Goal: Task Accomplishment & Management: Manage account settings

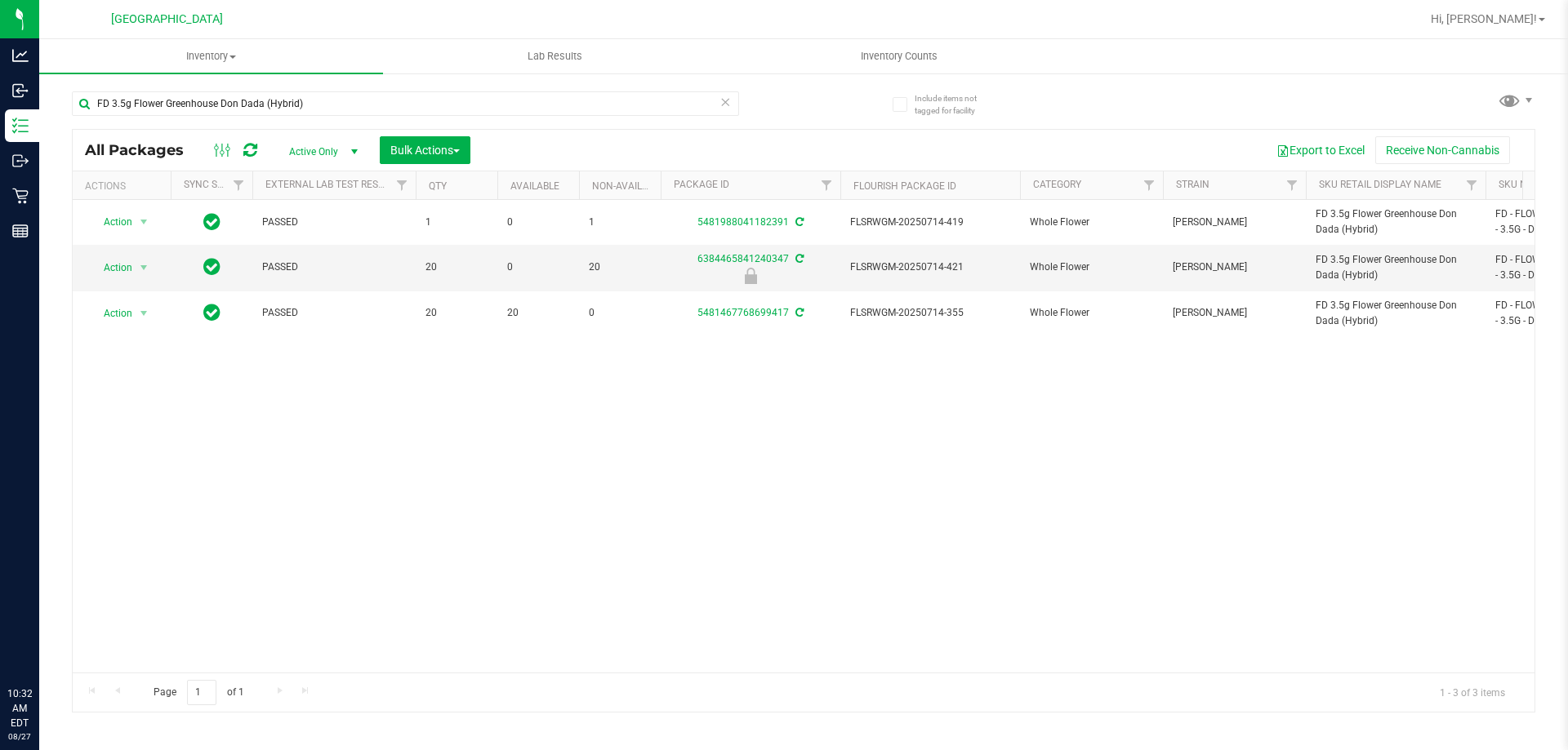
click at [257, 96] on input "FD 3.5g Flower Greenhouse Don Dada (Hybrid)" at bounding box center [405, 103] width 667 height 25
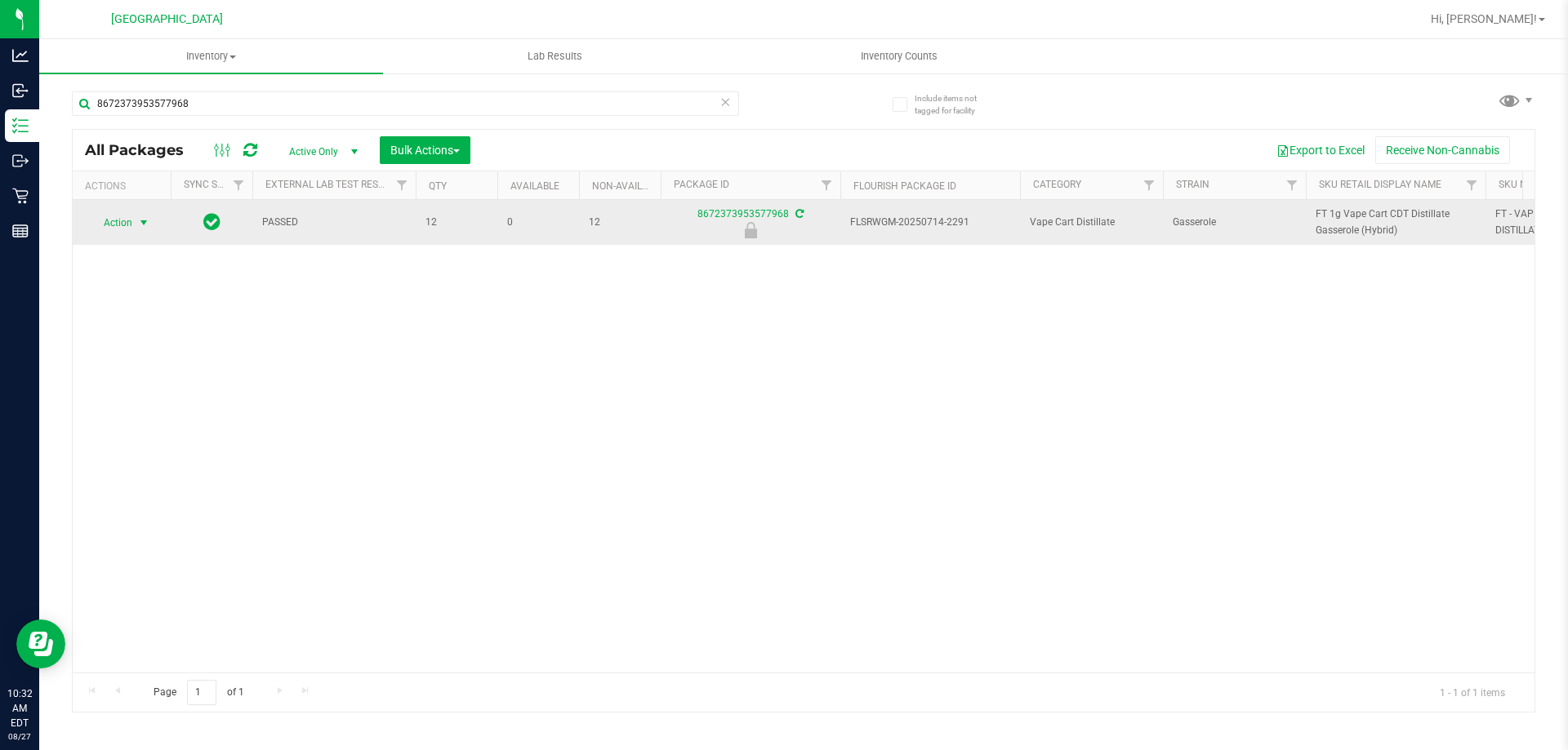
type input "8672373953577968"
click at [130, 225] on span "Action" at bounding box center [111, 223] width 44 height 23
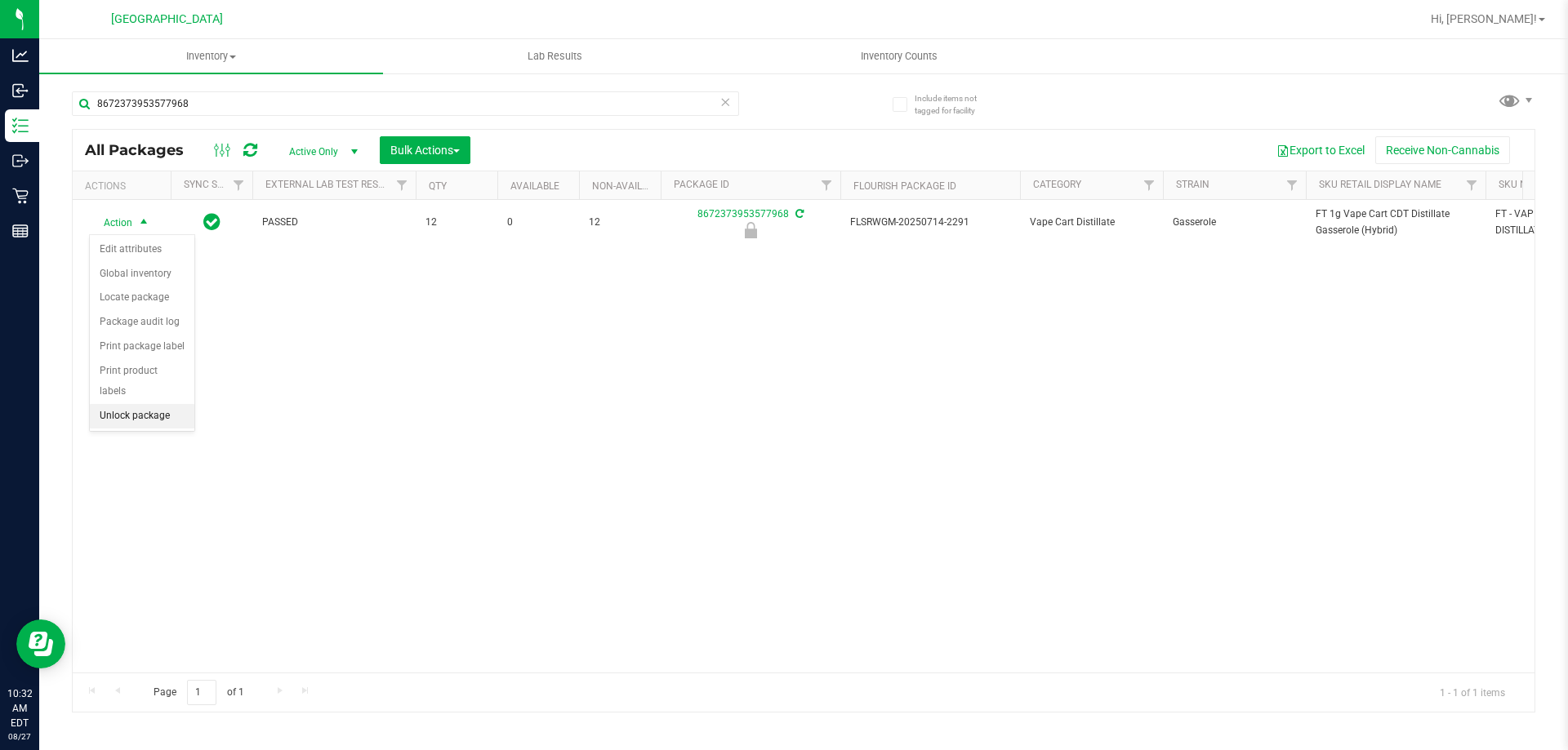
click at [152, 404] on li "Unlock package" at bounding box center [141, 416] width 104 height 25
click at [366, 370] on div "Action Action Adjust qty Create package Edit attributes Global inventory Locate…" at bounding box center [804, 435] width 1462 height 472
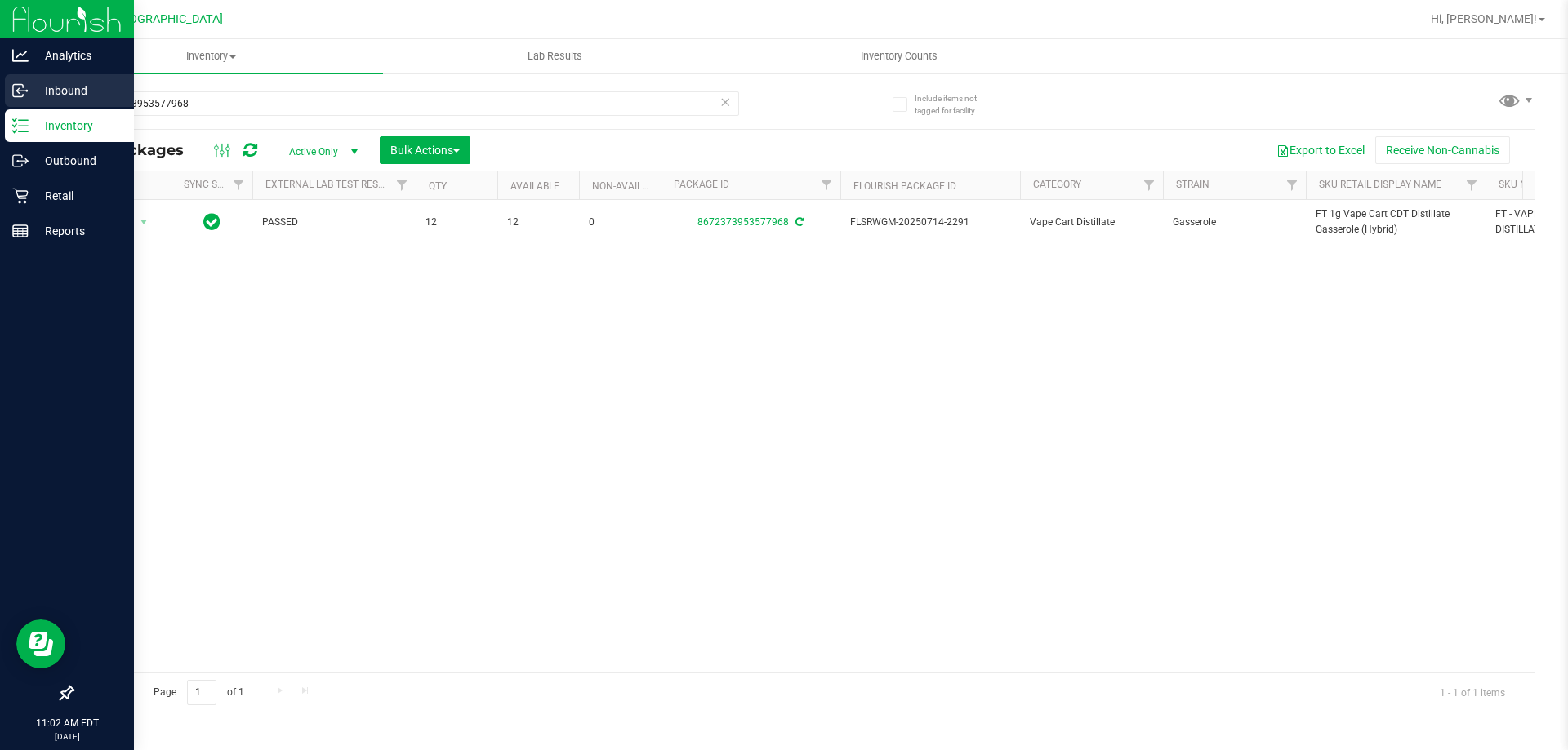
click at [21, 89] on icon at bounding box center [20, 90] width 17 height 17
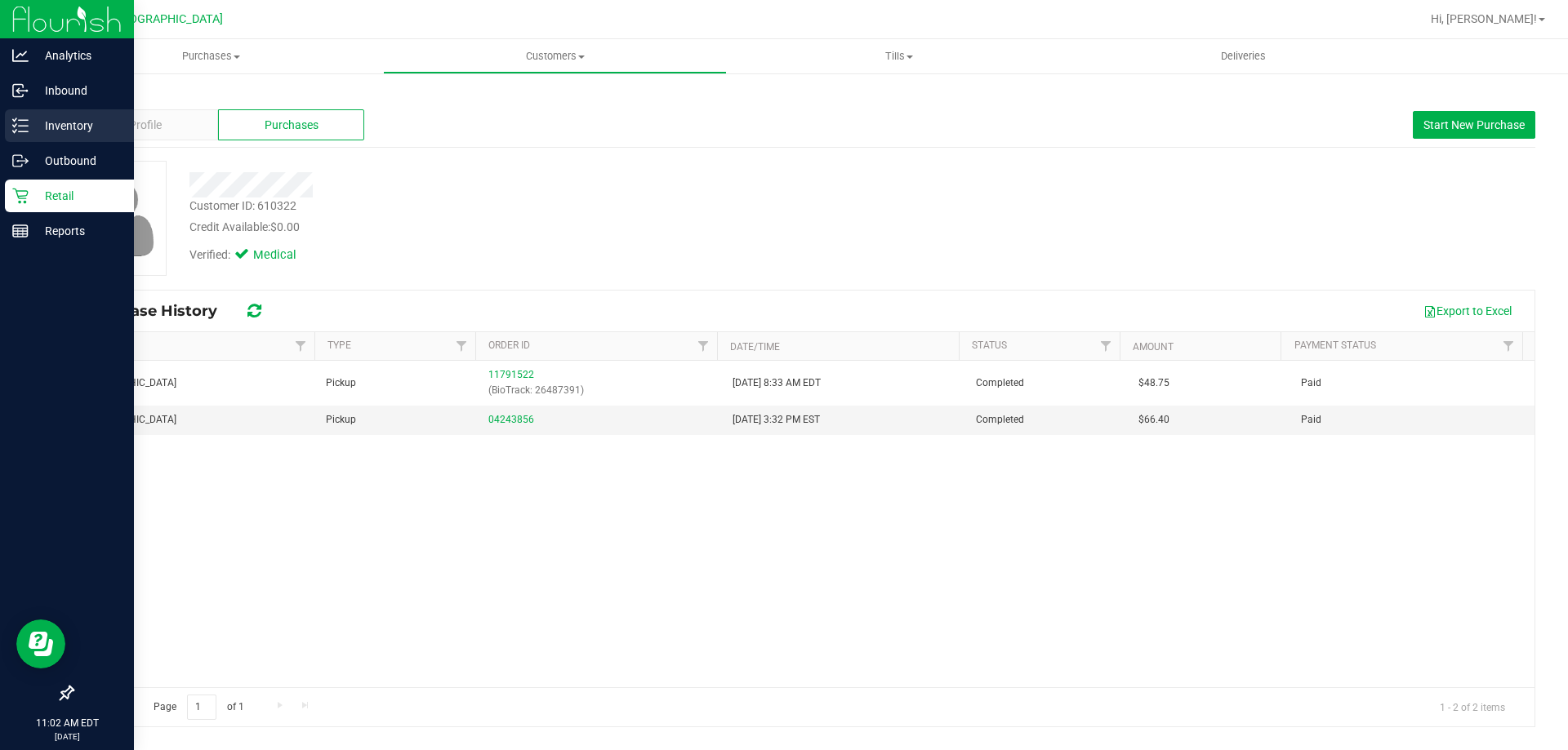
click at [28, 115] on div "Inventory" at bounding box center [69, 125] width 129 height 32
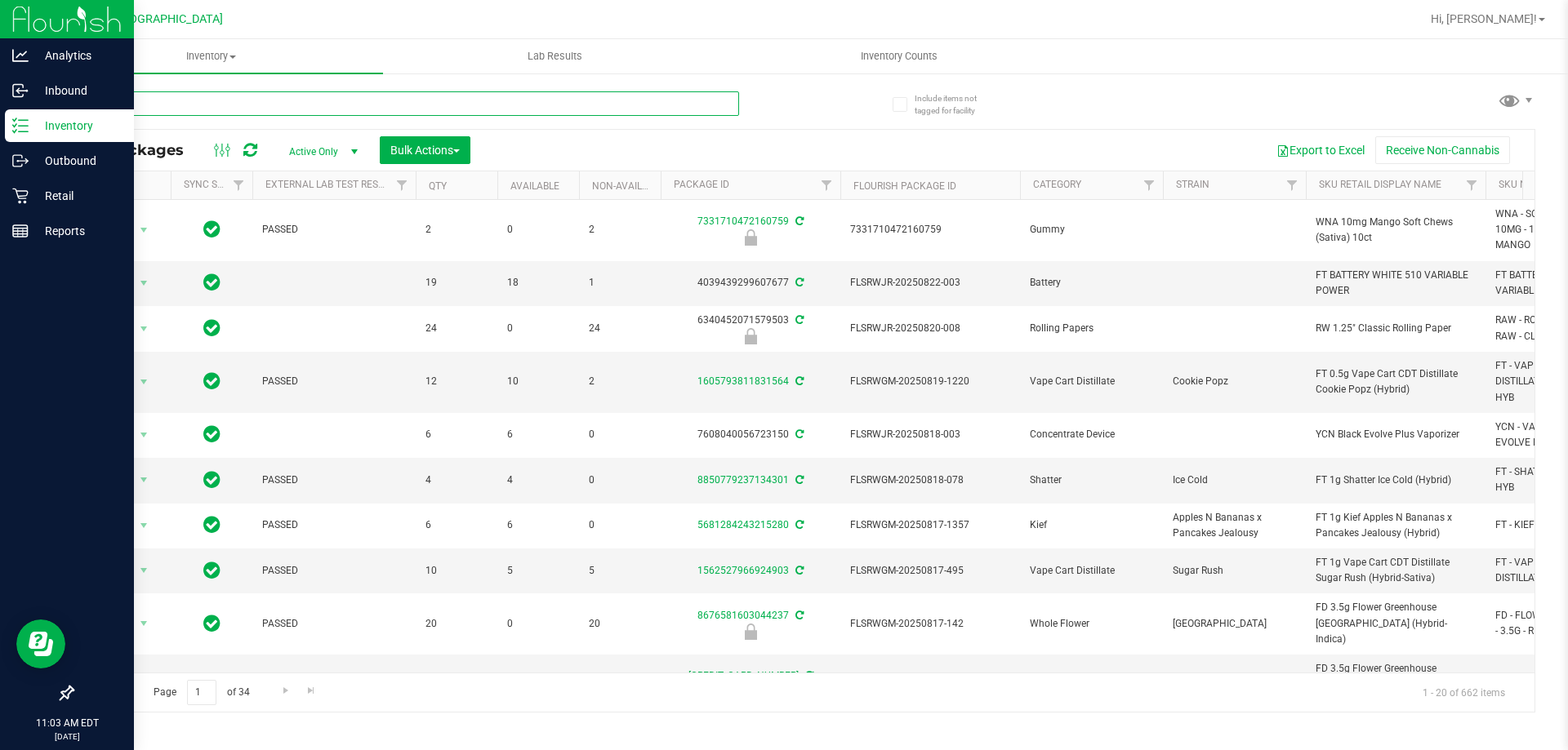
click at [323, 114] on input "text" at bounding box center [405, 103] width 667 height 25
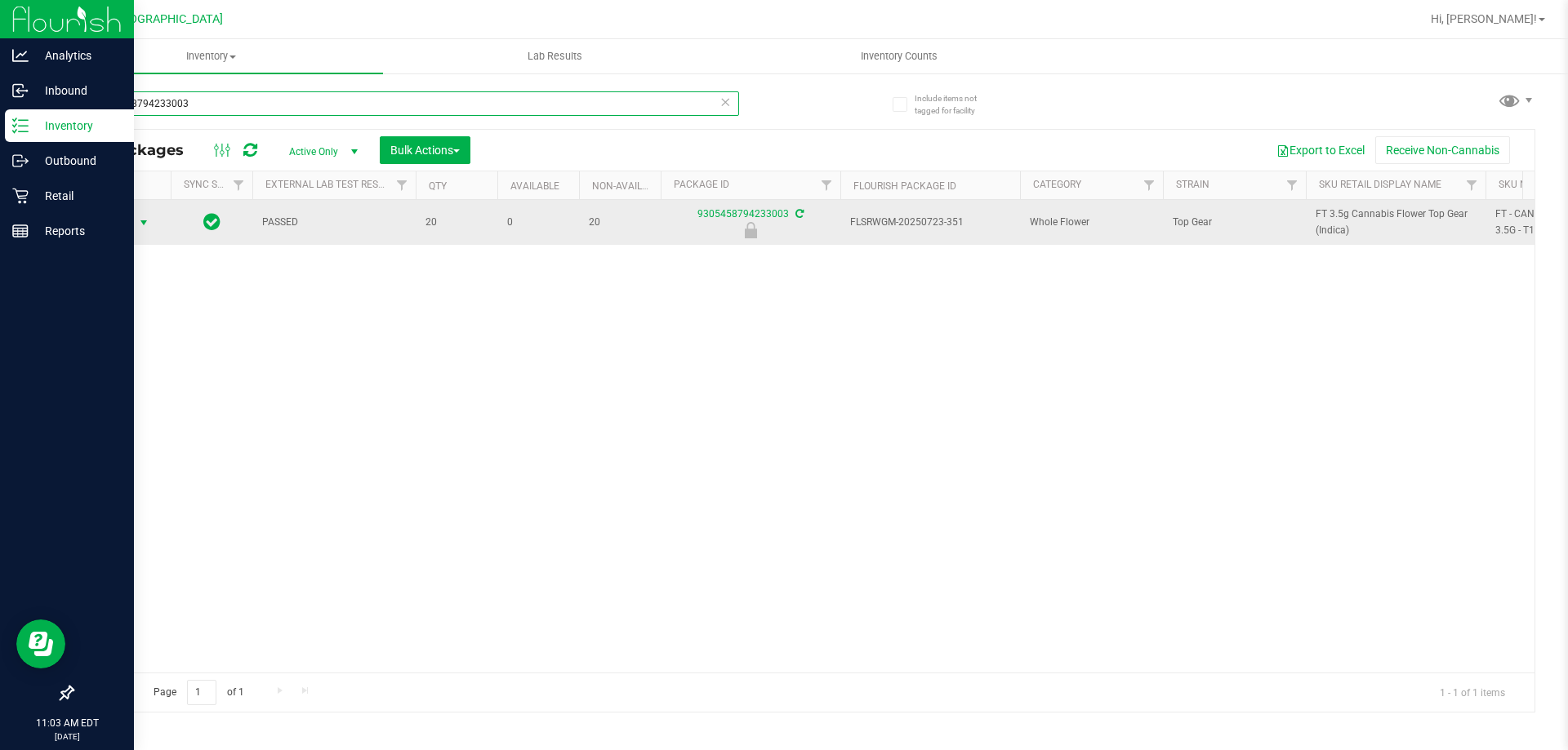
type input "9305458794233003"
click at [107, 221] on span "Action" at bounding box center [111, 223] width 44 height 23
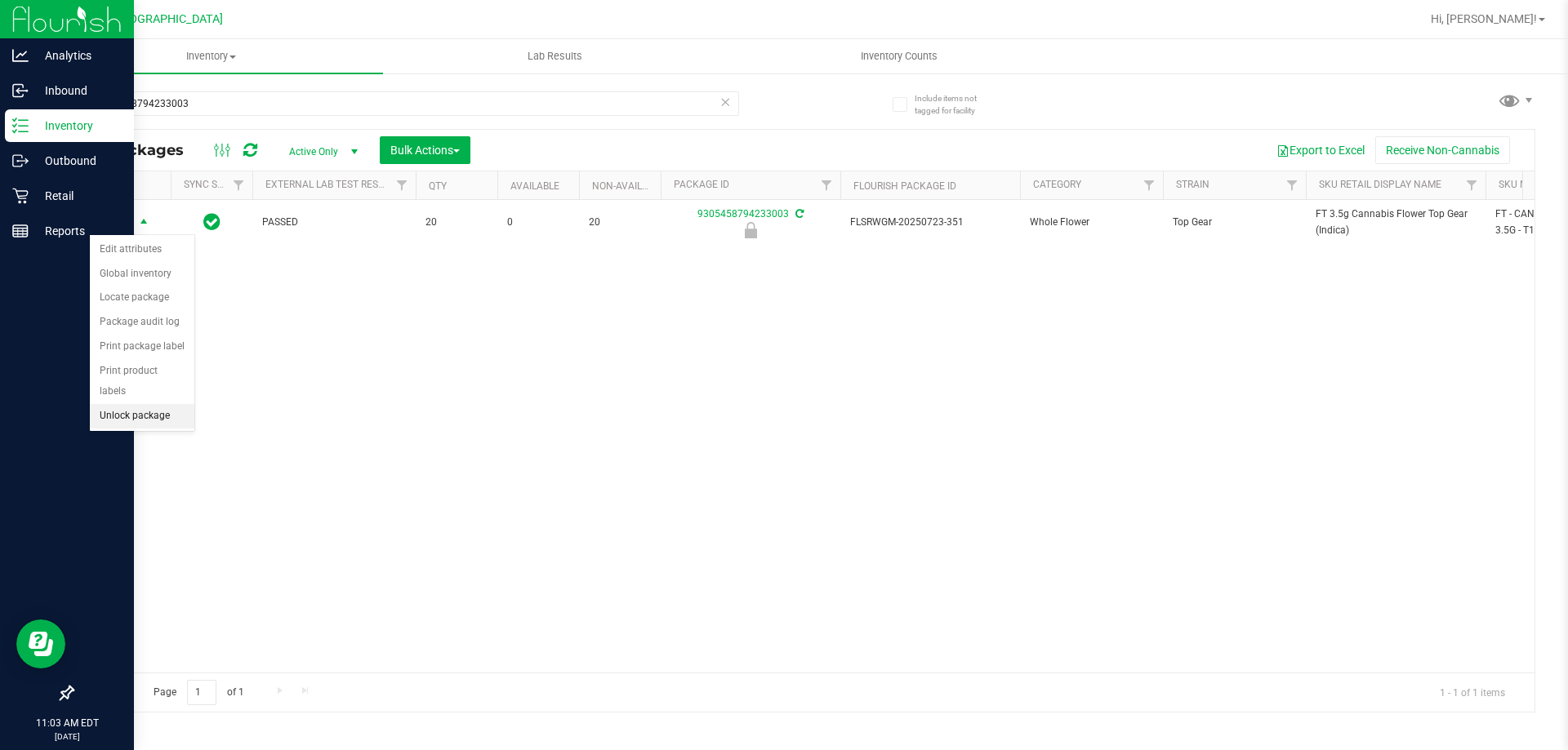
click at [162, 404] on li "Unlock package" at bounding box center [141, 416] width 104 height 25
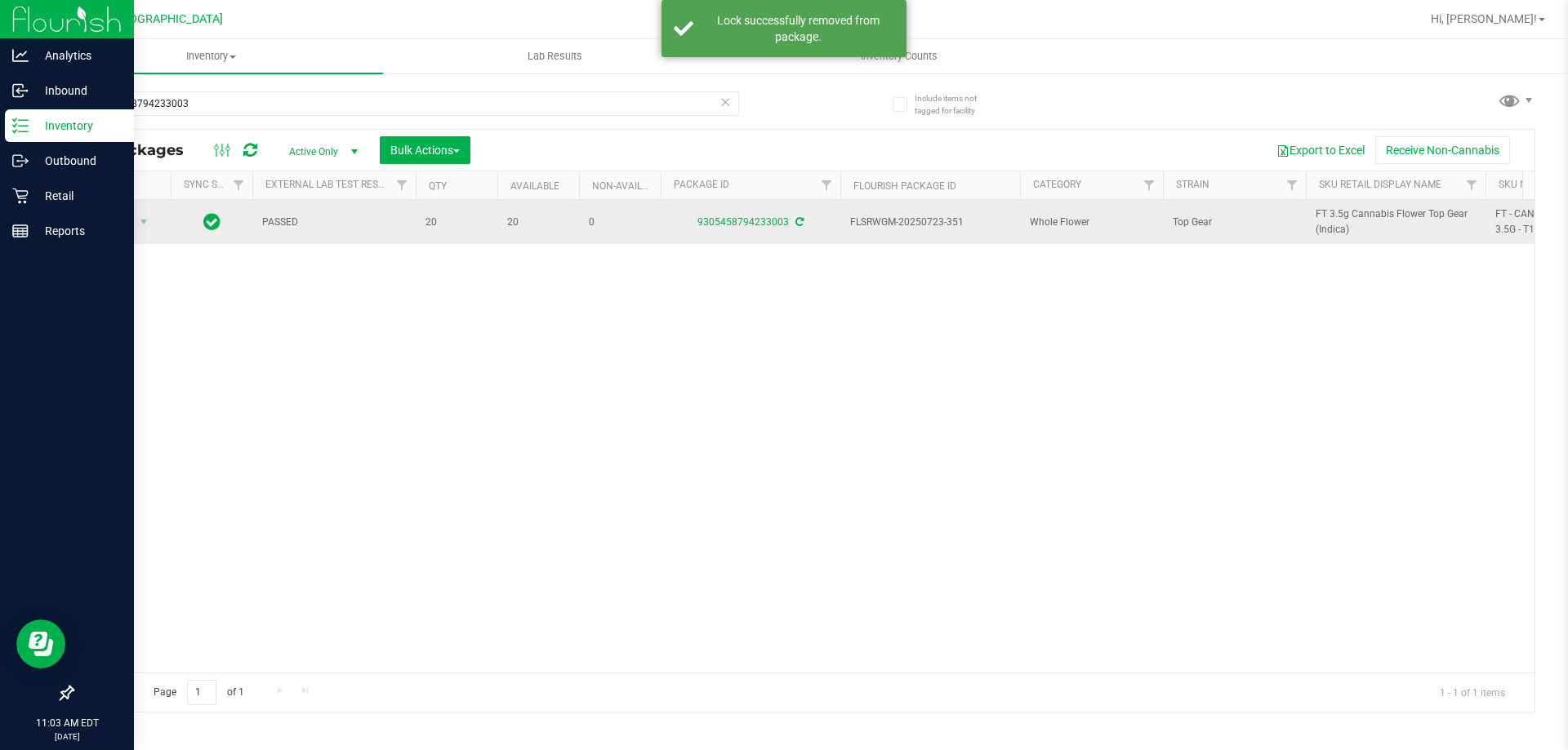
click at [1341, 226] on span "FT 3.5g Cannabis Flower Top Gear (Indica)" at bounding box center [1395, 222] width 160 height 31
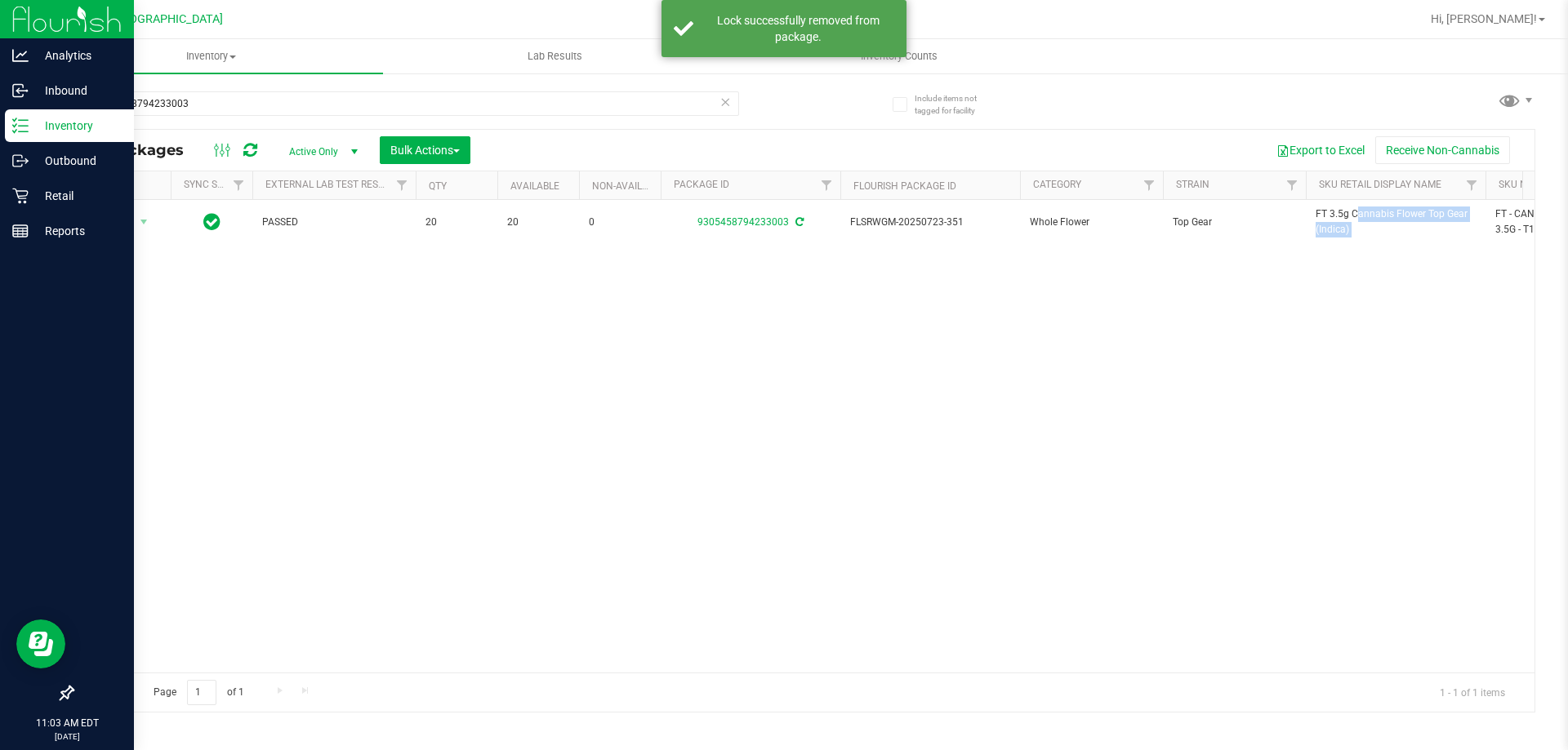
copy tr "FT 3.5g Cannabis Flower Top Gear (Indica)"
click at [640, 103] on input "9305458794233003" at bounding box center [405, 103] width 667 height 25
paste input "FT 3.5g Cannabis Flower Top Gear (Indica)"
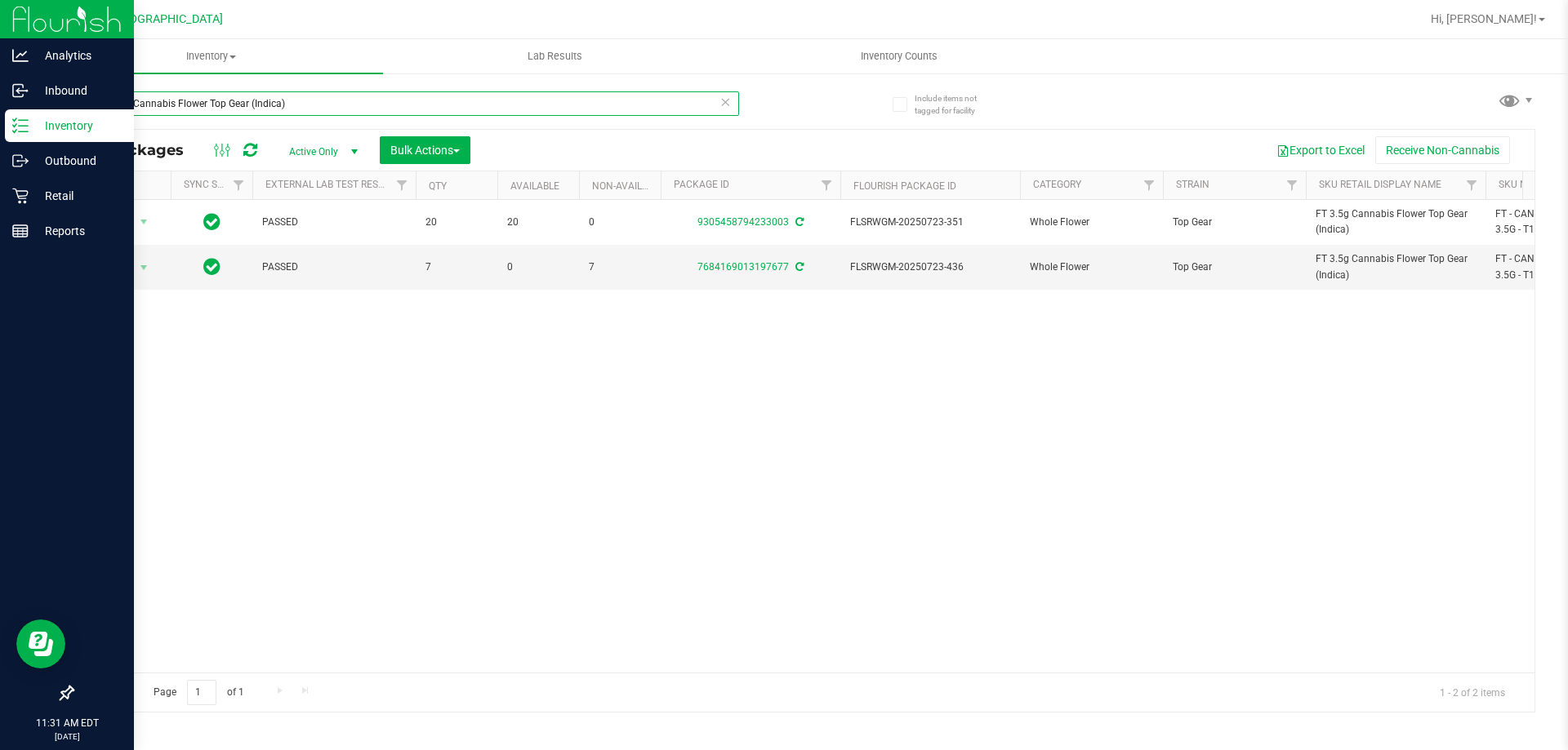
click at [314, 105] on input "FT 3.5g Cannabis Flower Top Gear (Indica)" at bounding box center [405, 103] width 667 height 25
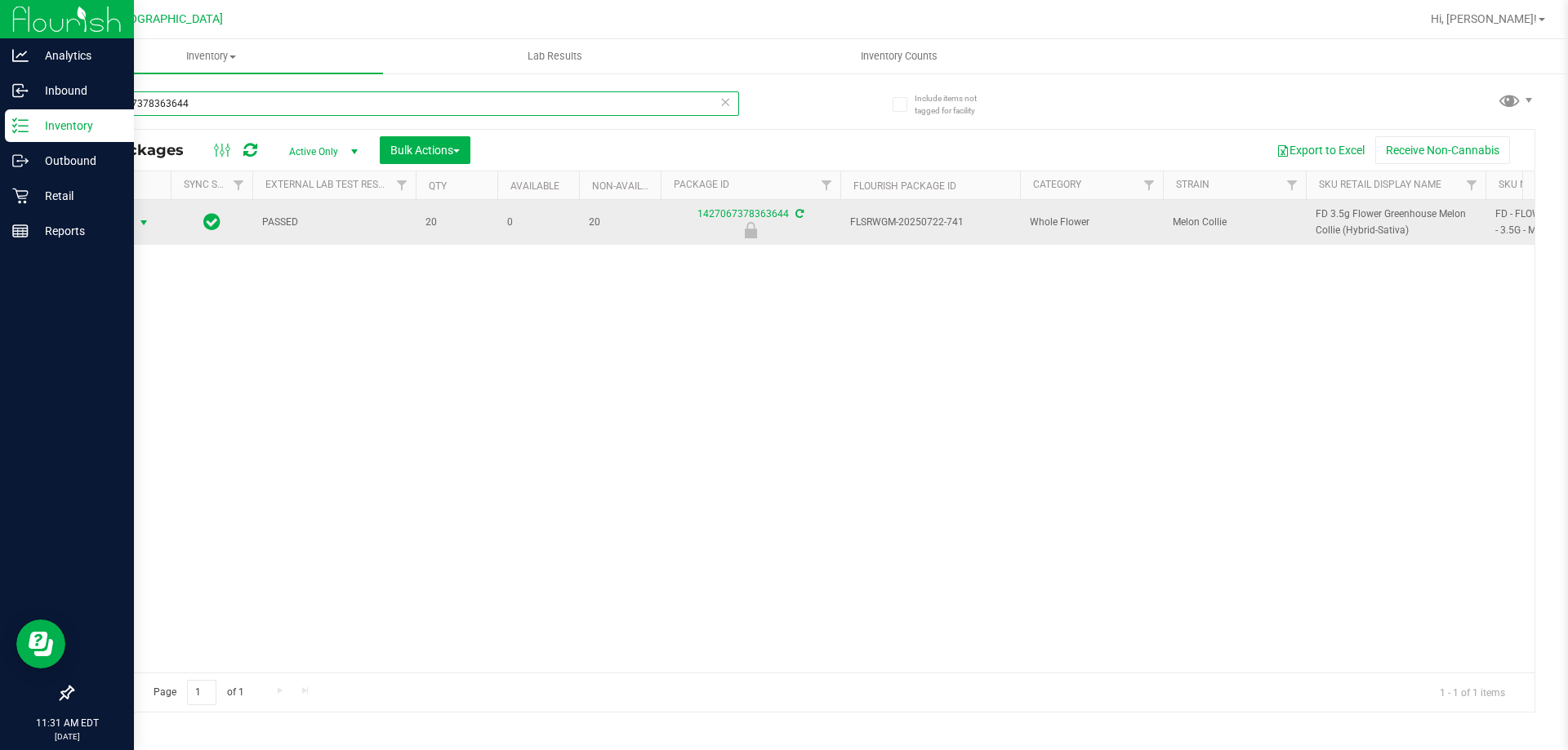
type input "1427067378363644"
click at [128, 226] on span "Action" at bounding box center [111, 223] width 44 height 23
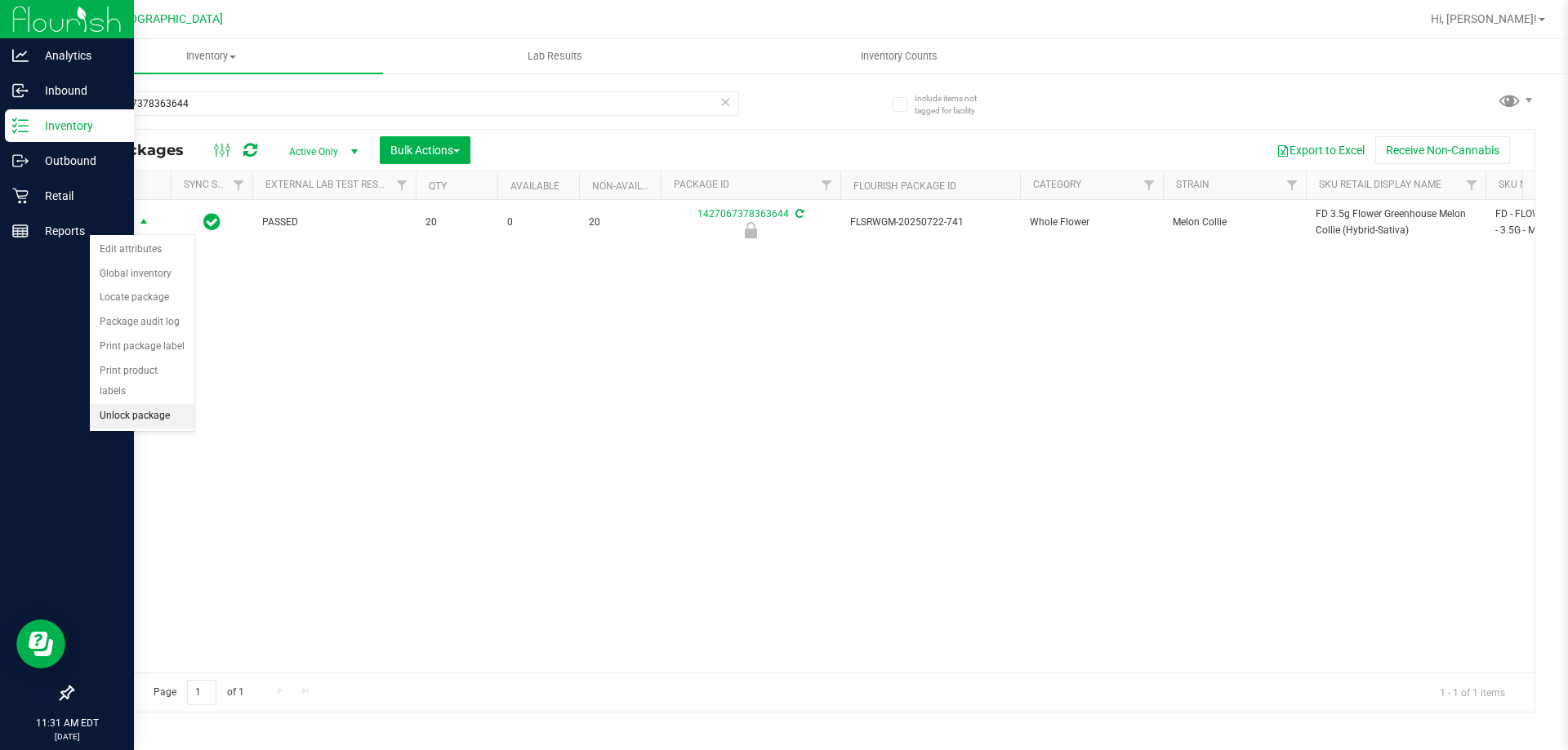
click at [130, 404] on li "Unlock package" at bounding box center [141, 416] width 104 height 25
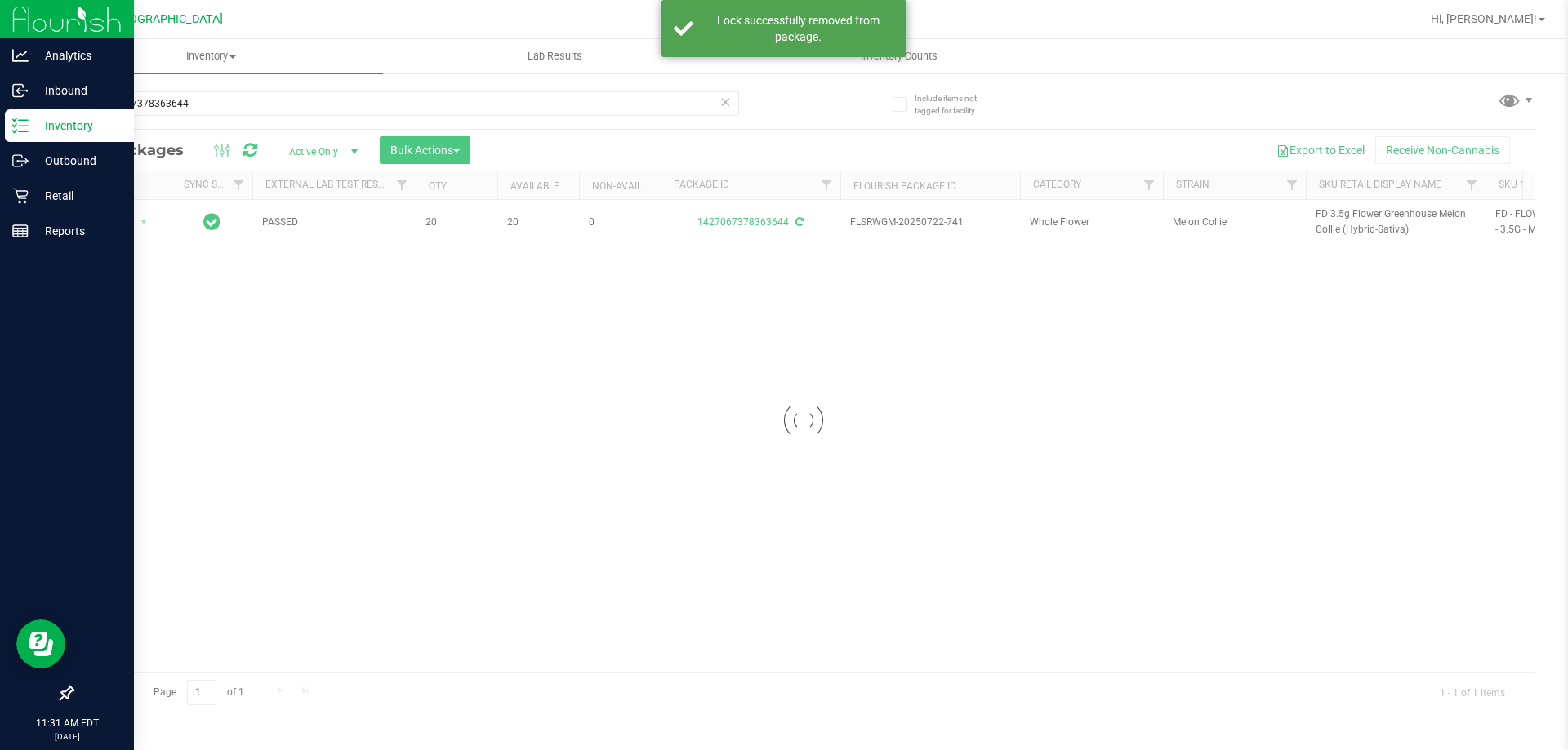
click at [1344, 227] on div at bounding box center [804, 421] width 1462 height 582
click at [1344, 227] on span "FD 3.5g Flower Greenhouse Melon Collie (Hybrid-Sativa)" at bounding box center [1395, 222] width 160 height 31
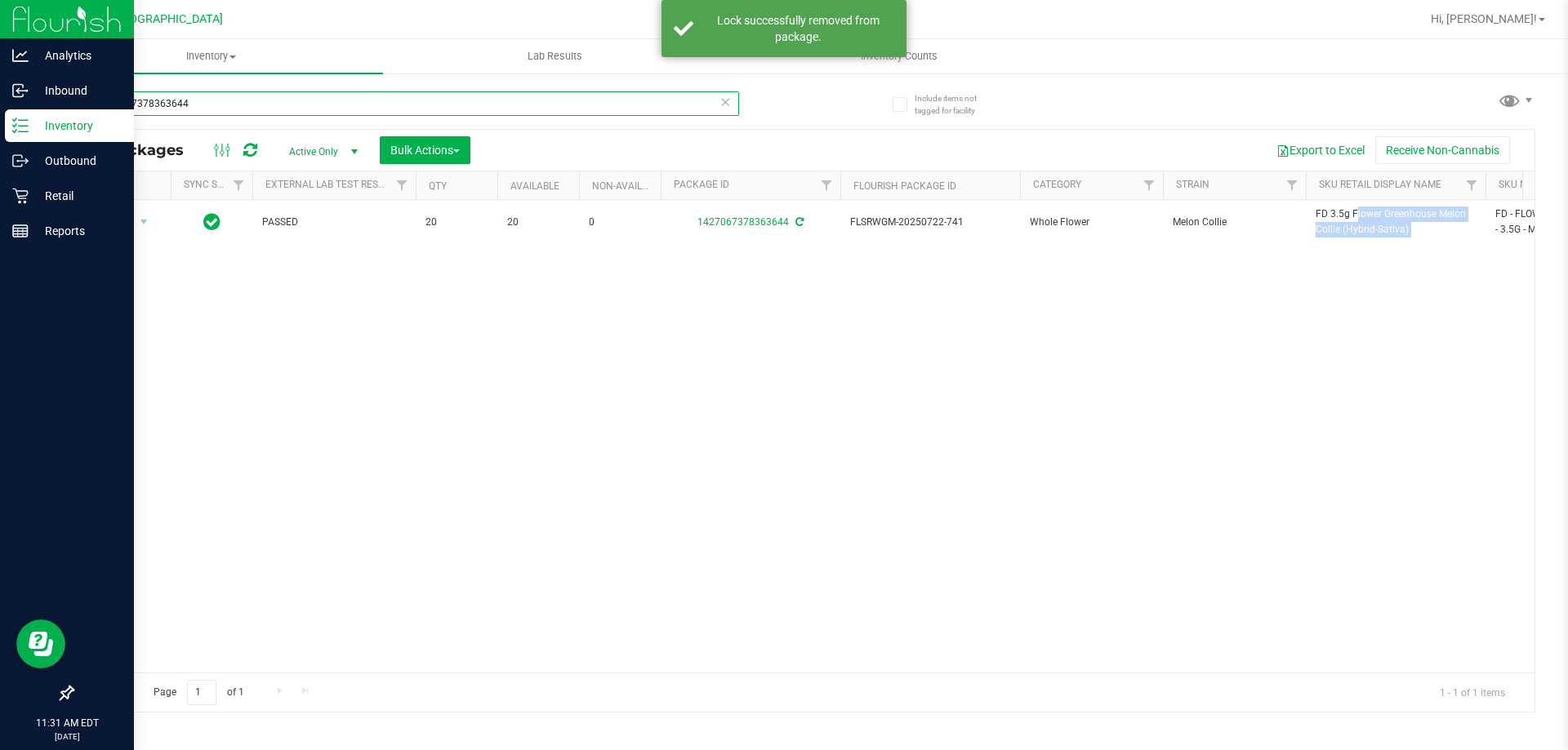
click at [564, 110] on input "1427067378363644" at bounding box center [405, 103] width 667 height 25
paste input "FD 3.5g Flower Greenhouse Melon Collie (Hybrid-Sativa)"
type input "FD 3.5g Flower Greenhouse Melon Collie (Hybrid-Sativa)"
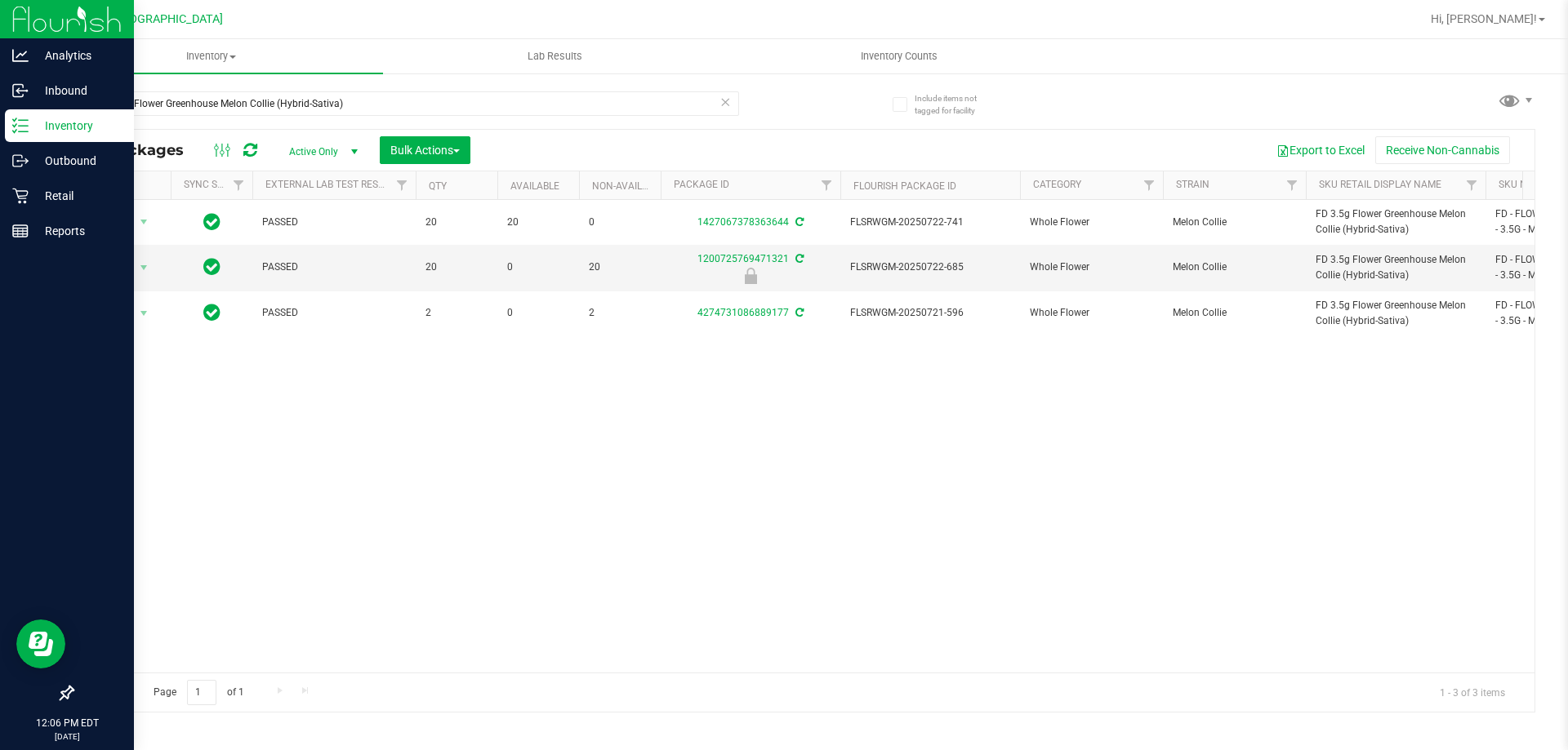
click at [728, 103] on icon at bounding box center [725, 101] width 11 height 19
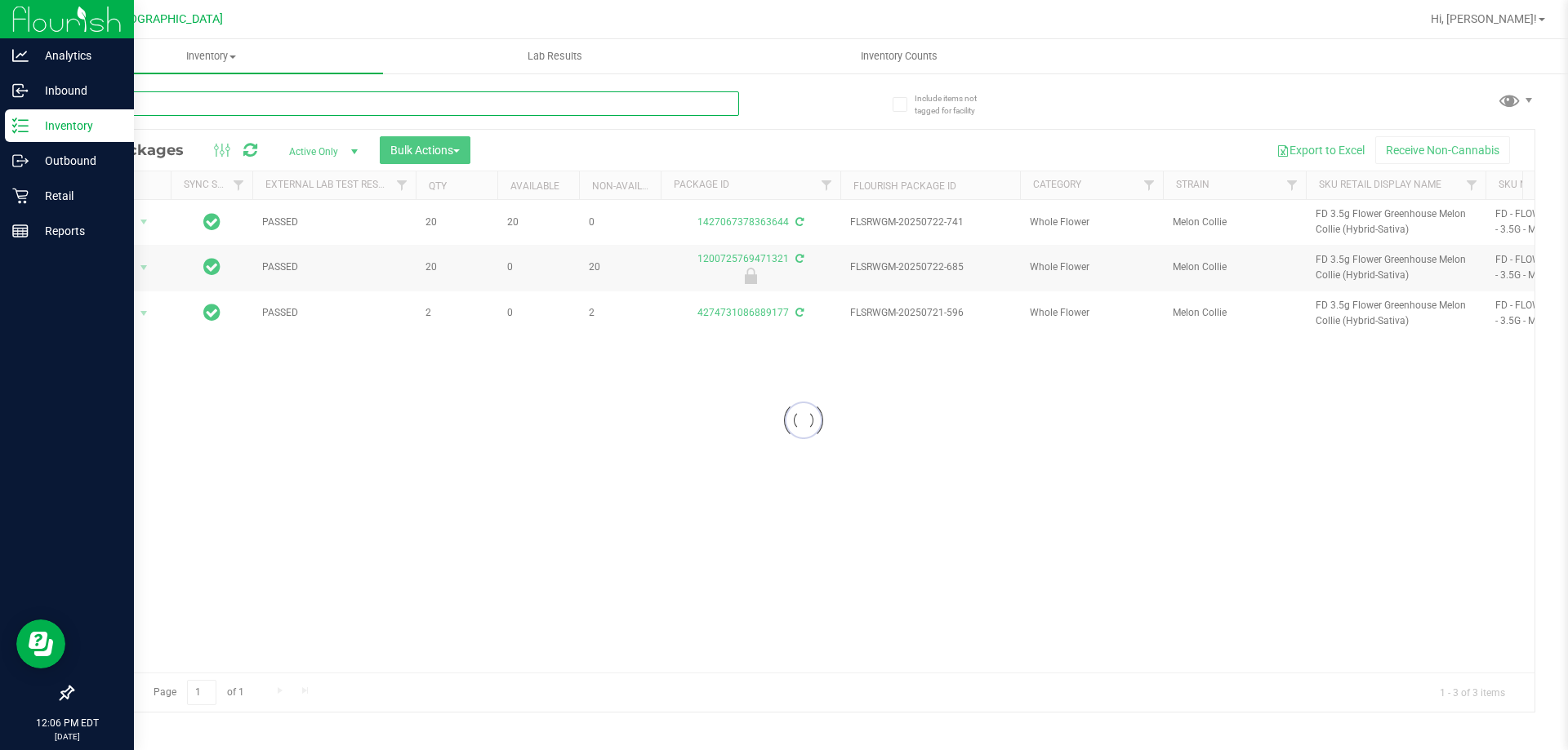
click at [681, 110] on input "text" at bounding box center [405, 103] width 667 height 25
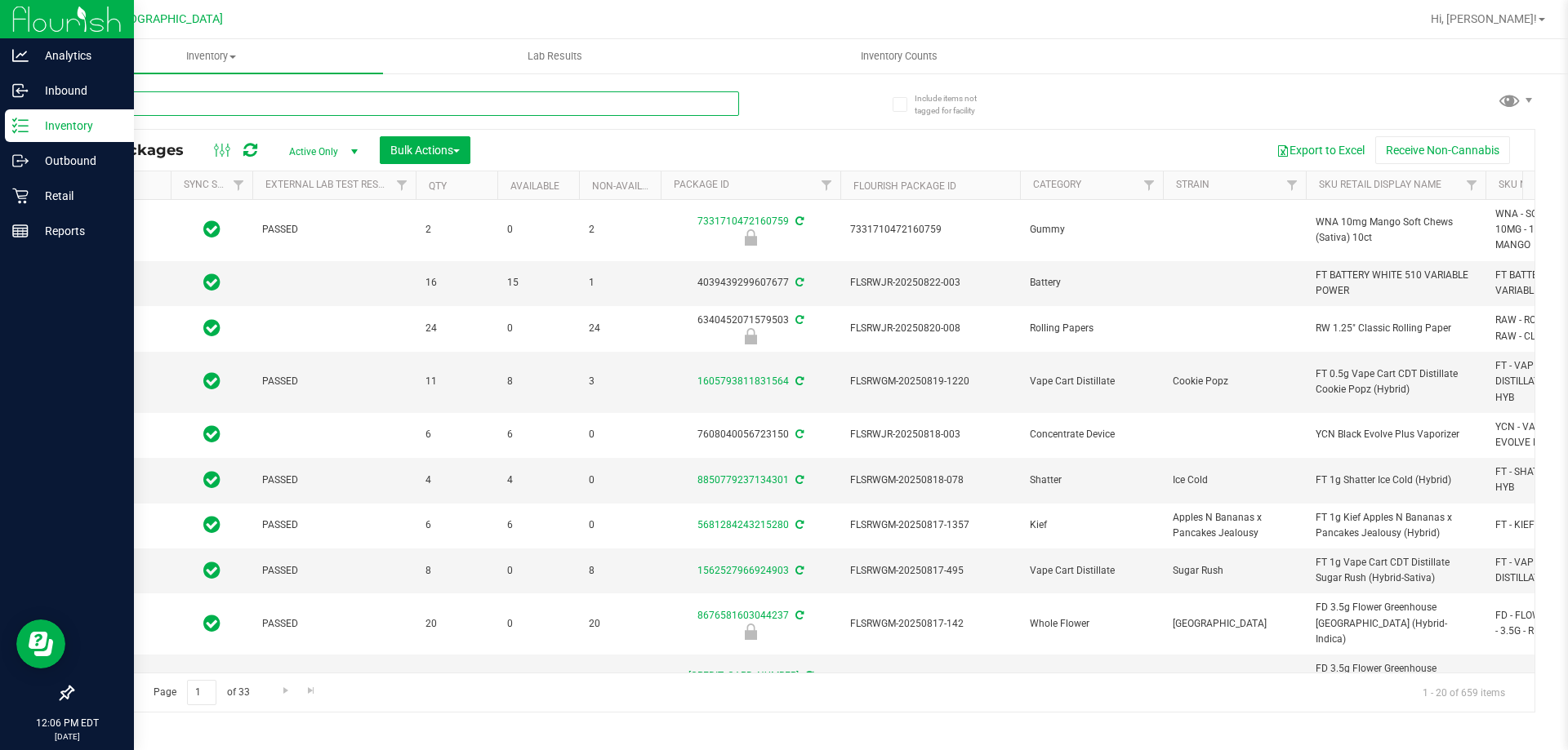
type input "2026-02-15"
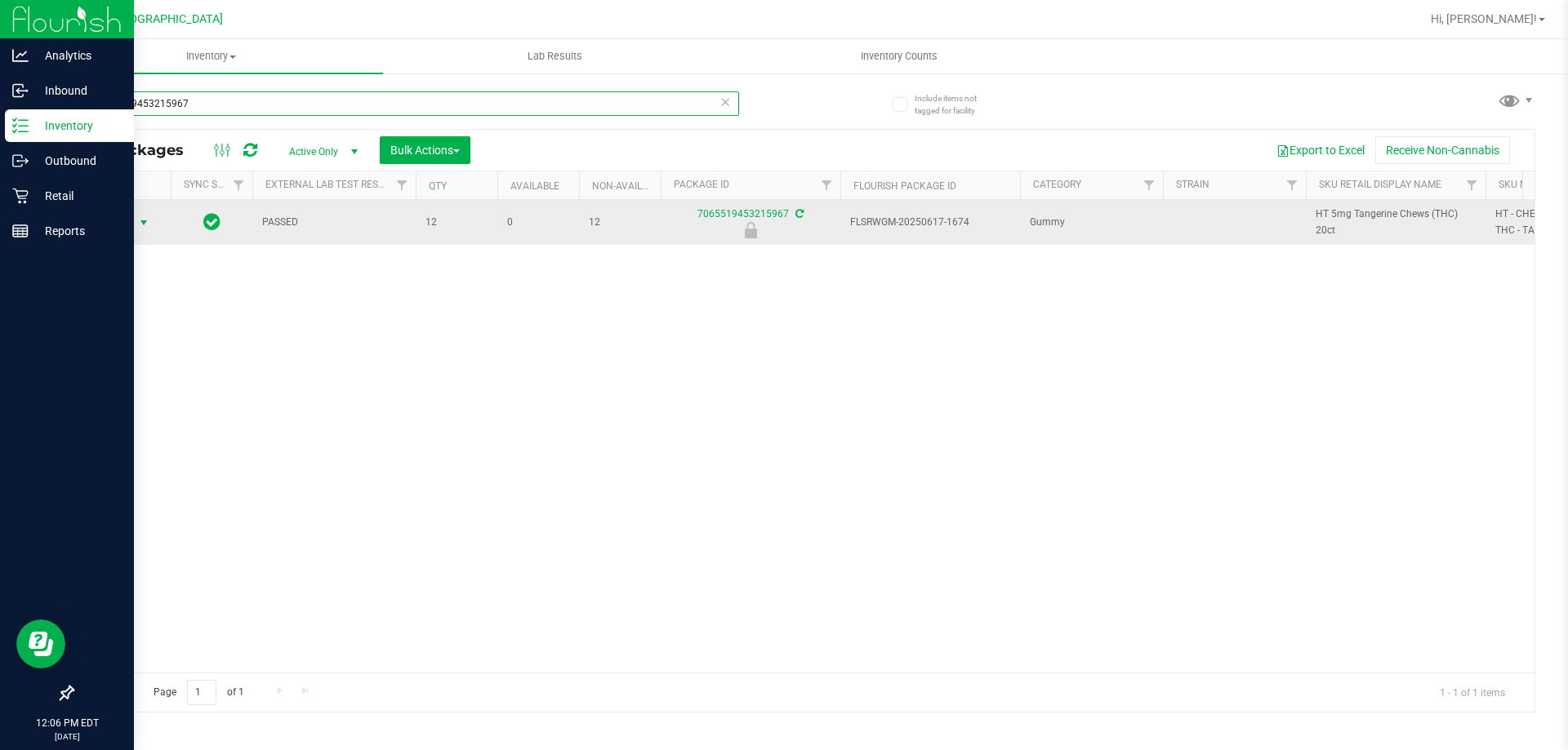
type input "7065519453215967"
click at [147, 229] on span "select" at bounding box center [144, 223] width 13 height 13
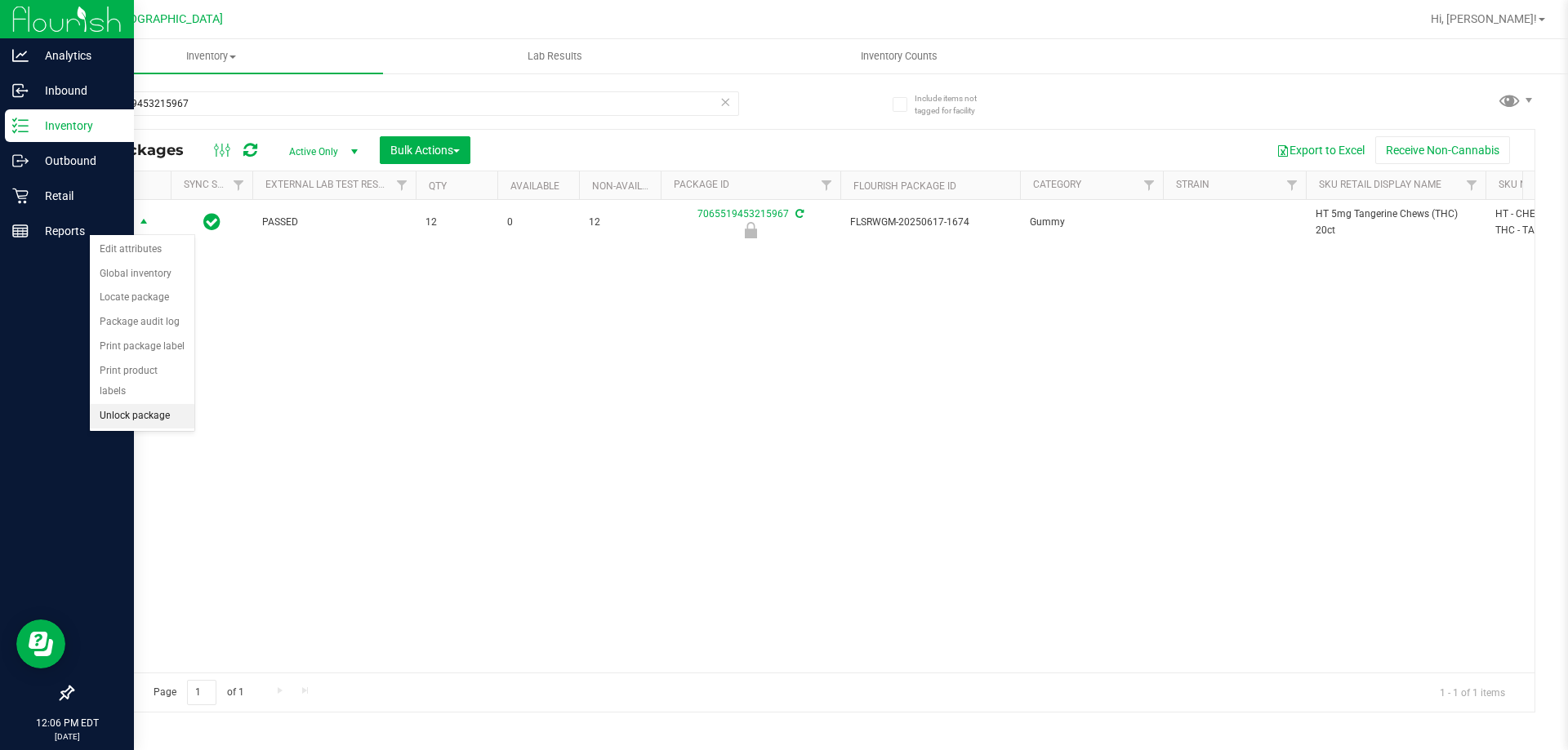
click at [162, 404] on li "Unlock package" at bounding box center [141, 416] width 104 height 25
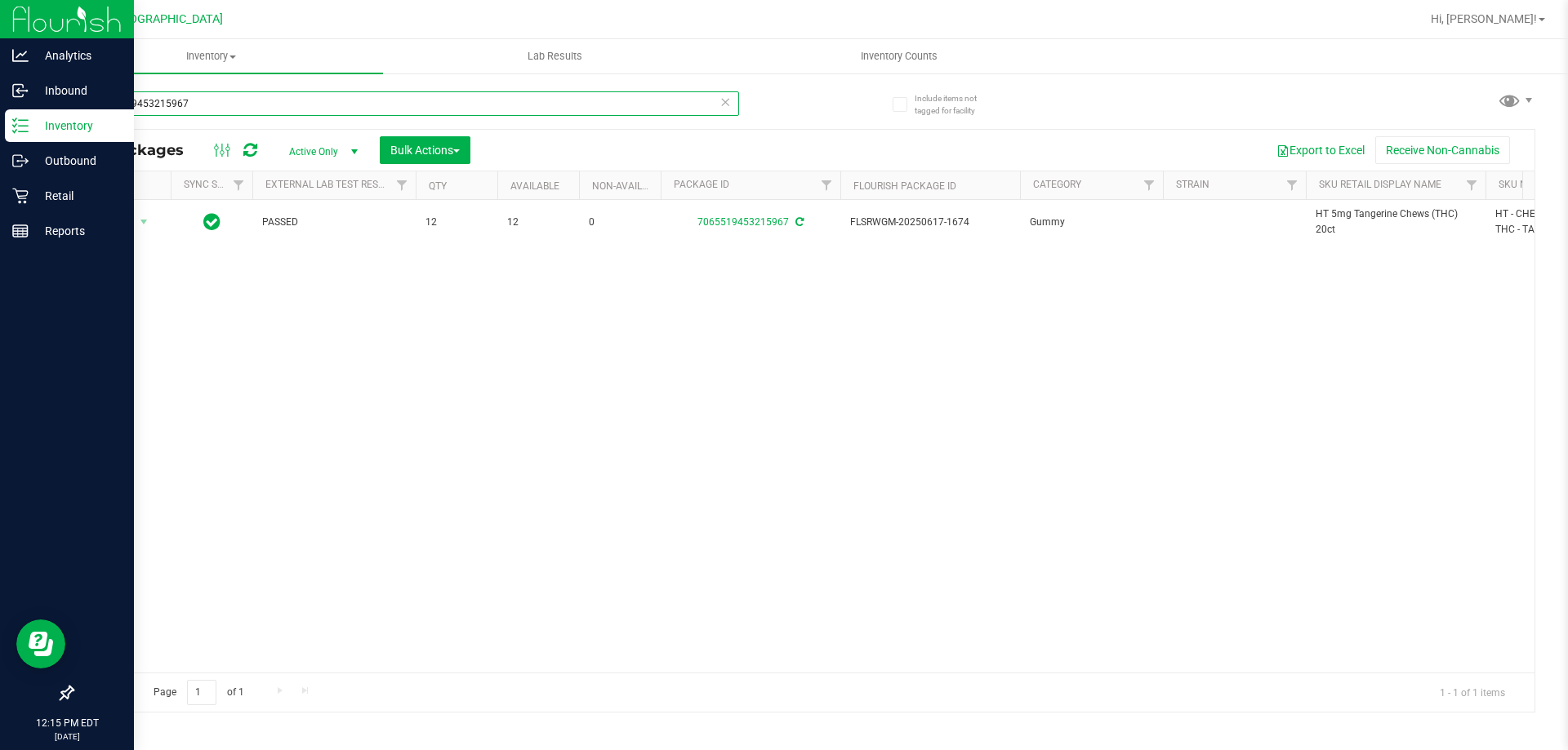
click at [668, 102] on input "7065519453215967" at bounding box center [405, 103] width 667 height 25
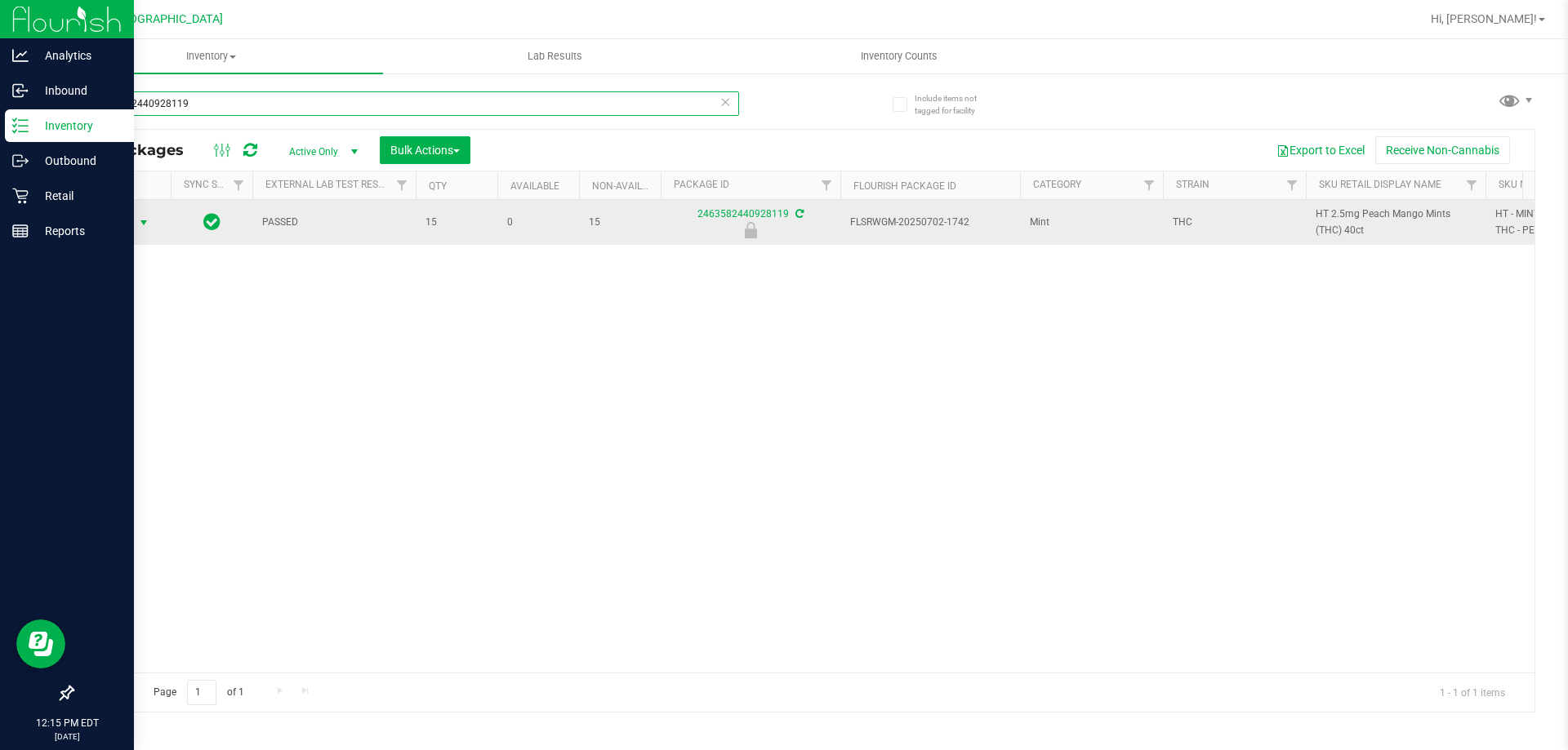
type input "2463582440928119"
click at [129, 228] on span "Action" at bounding box center [111, 223] width 44 height 23
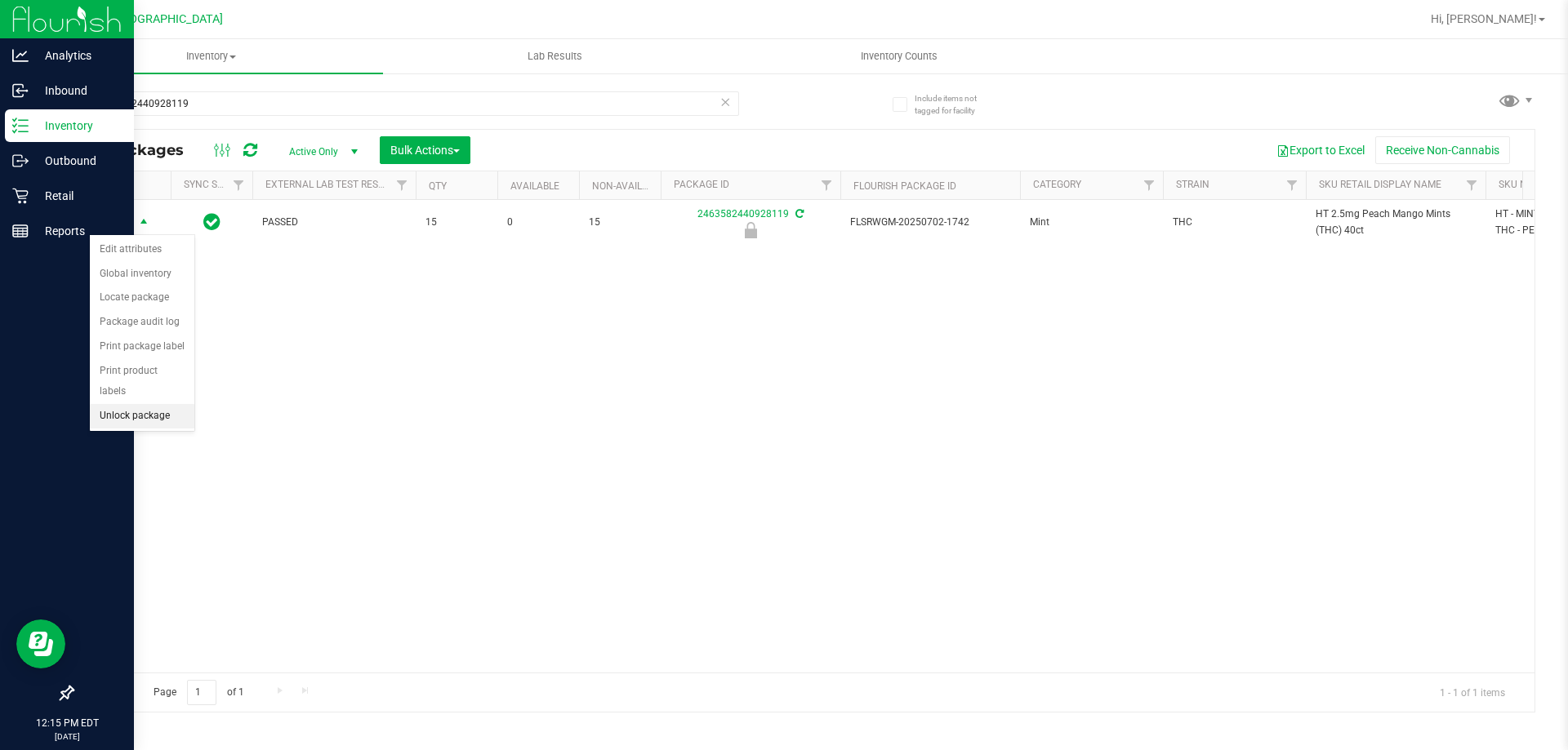
click at [140, 404] on li "Unlock package" at bounding box center [141, 416] width 104 height 25
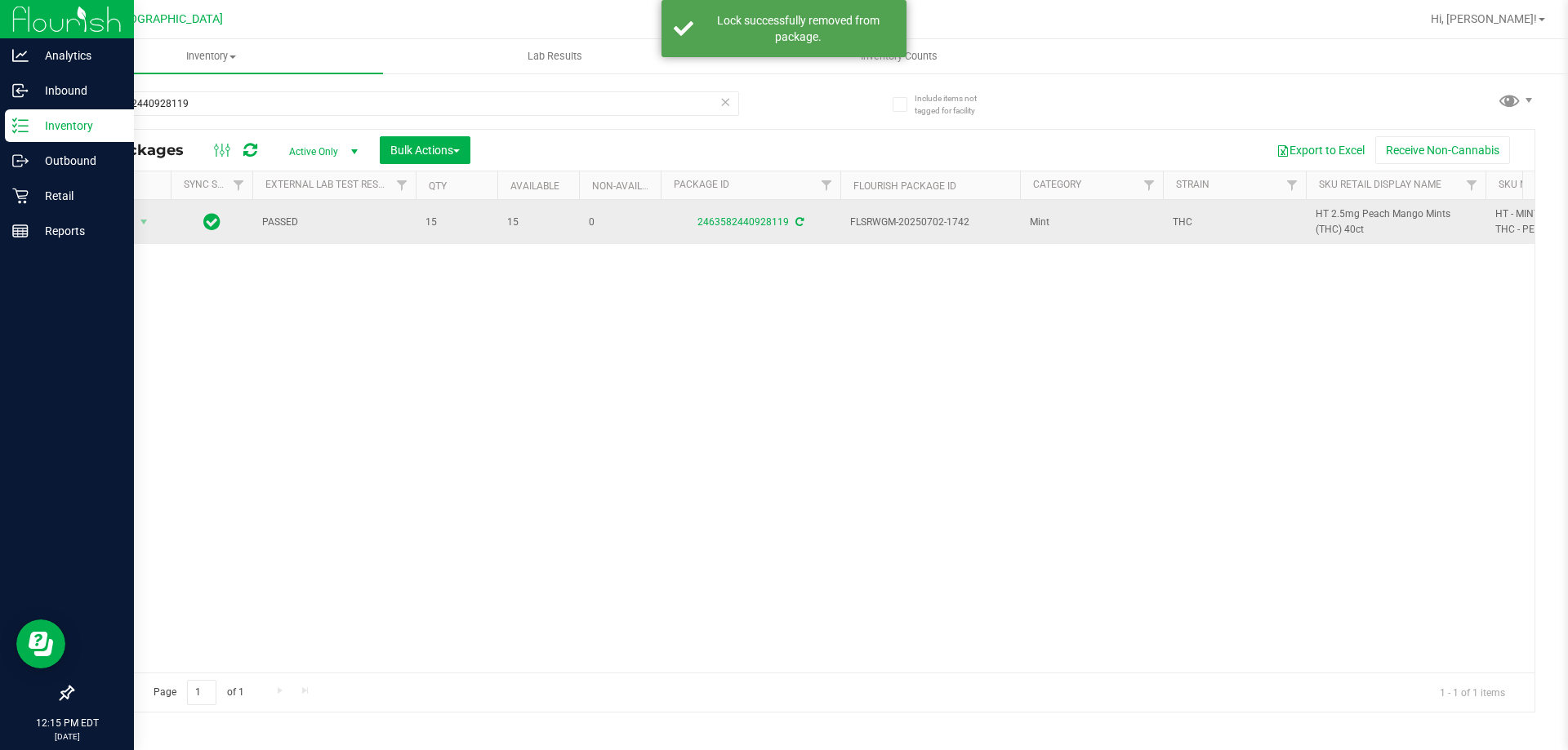
click at [1357, 223] on span "HT 2.5mg Peach Mango Mints (THC) 40ct" at bounding box center [1395, 222] width 160 height 31
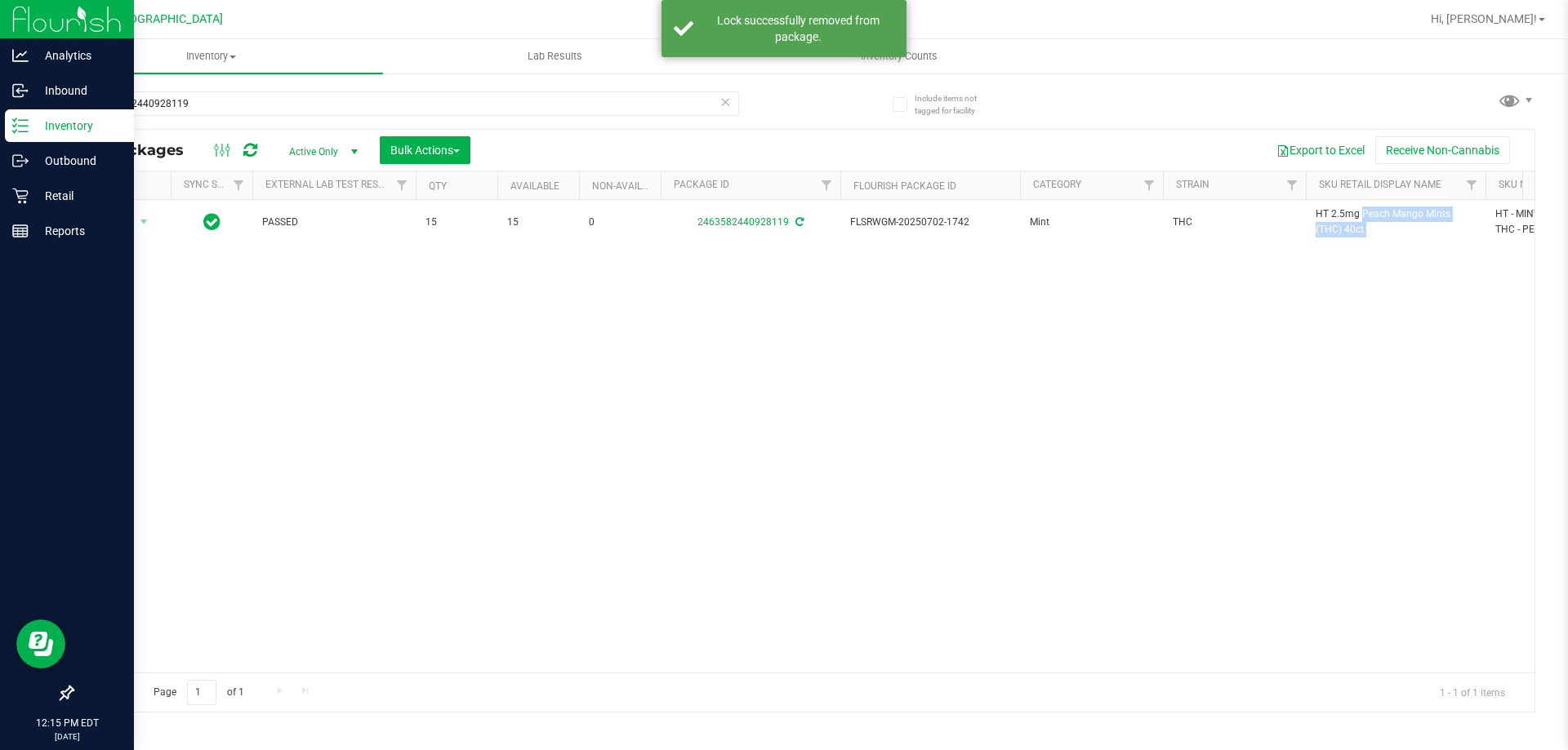
copy tr "HT 2.5mg Peach Mango Mints (THC) 40ct"
click at [665, 100] on input "2463582440928119" at bounding box center [405, 103] width 667 height 25
paste input "HT 2.5mg Peach Mango Mints (THC) 40ct"
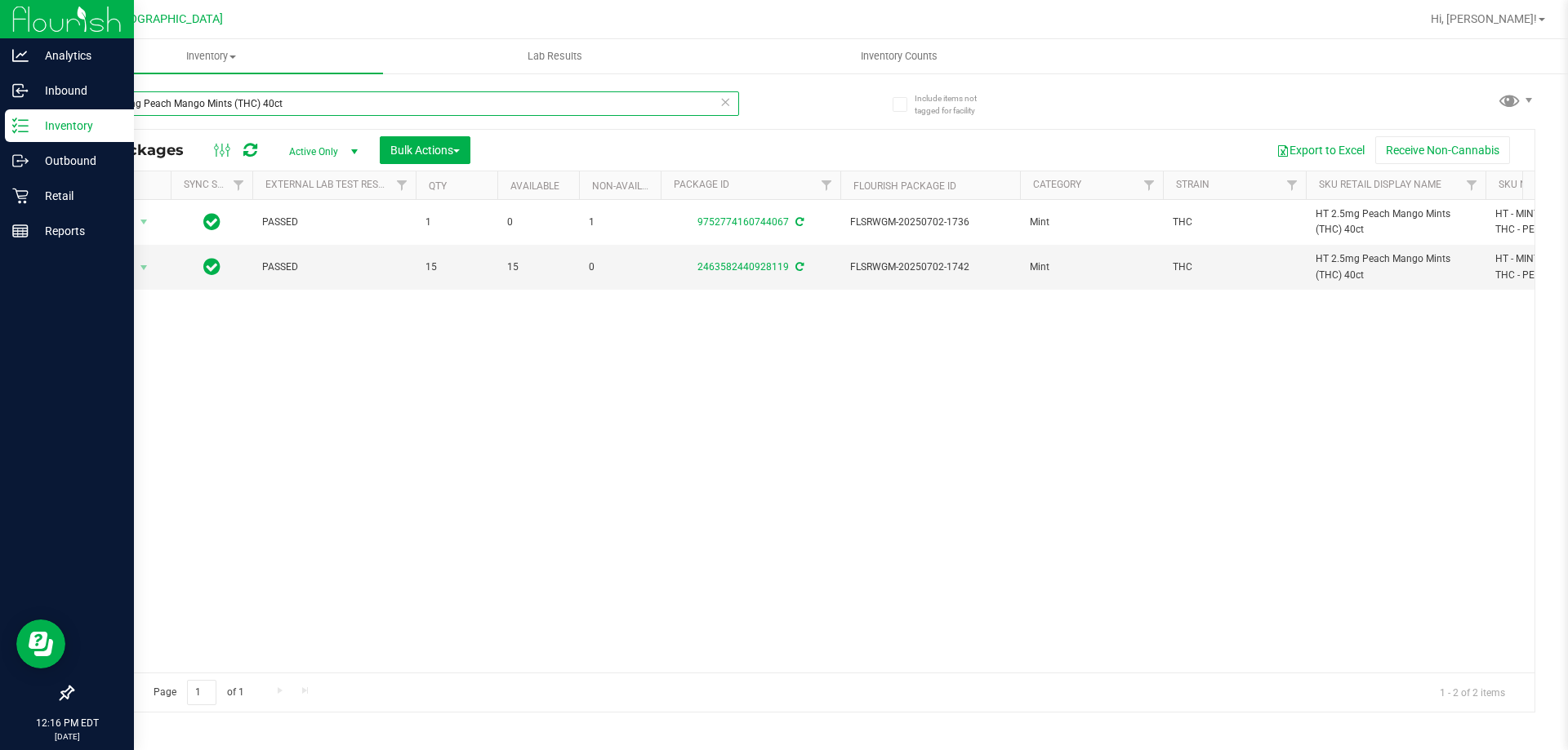
click at [653, 103] on input "HT 2.5mg Peach Mango Mints (THC) 40ct" at bounding box center [405, 103] width 667 height 25
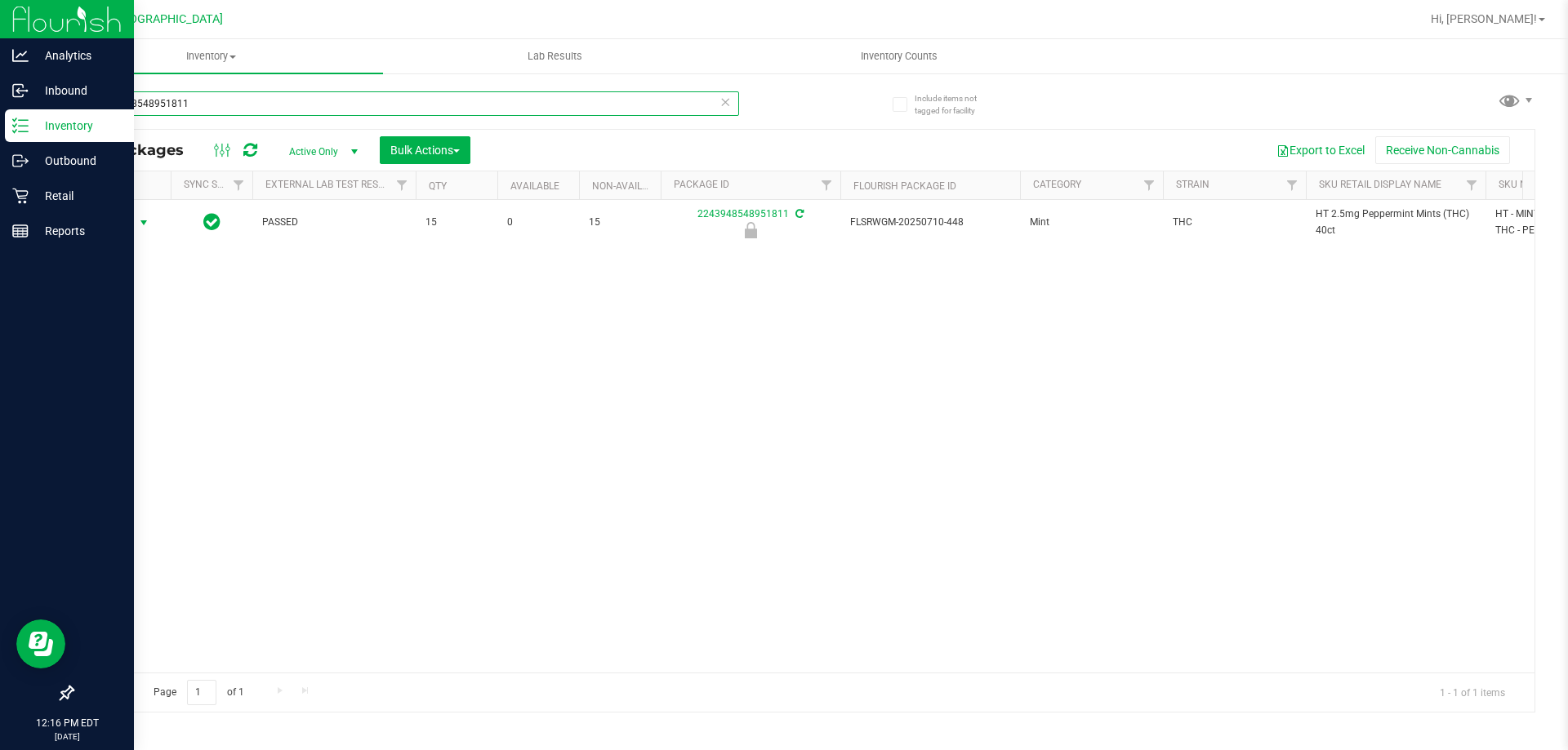
type input "2243948548951811"
click at [118, 227] on span "Action" at bounding box center [111, 223] width 44 height 23
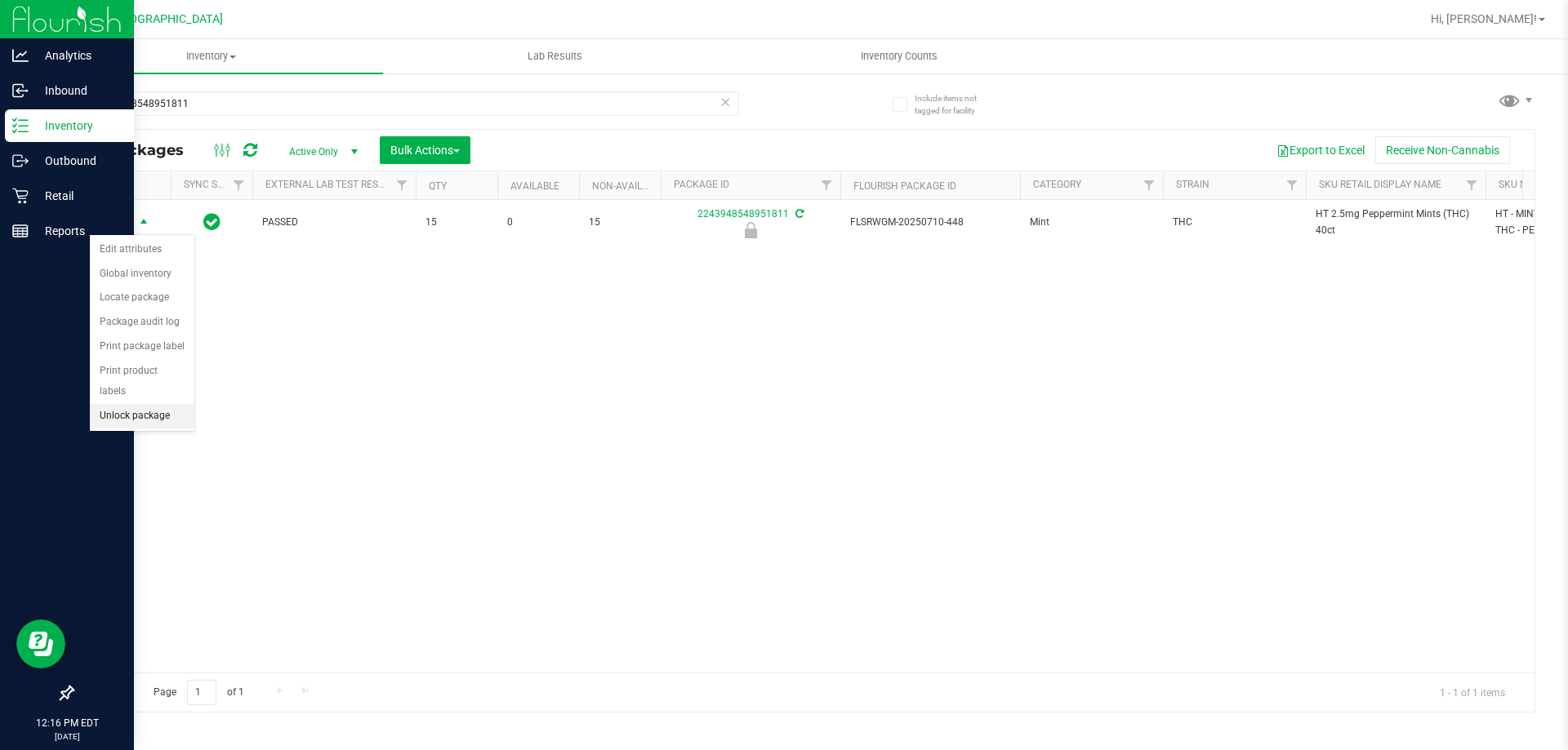
click at [151, 404] on li "Unlock package" at bounding box center [141, 416] width 104 height 25
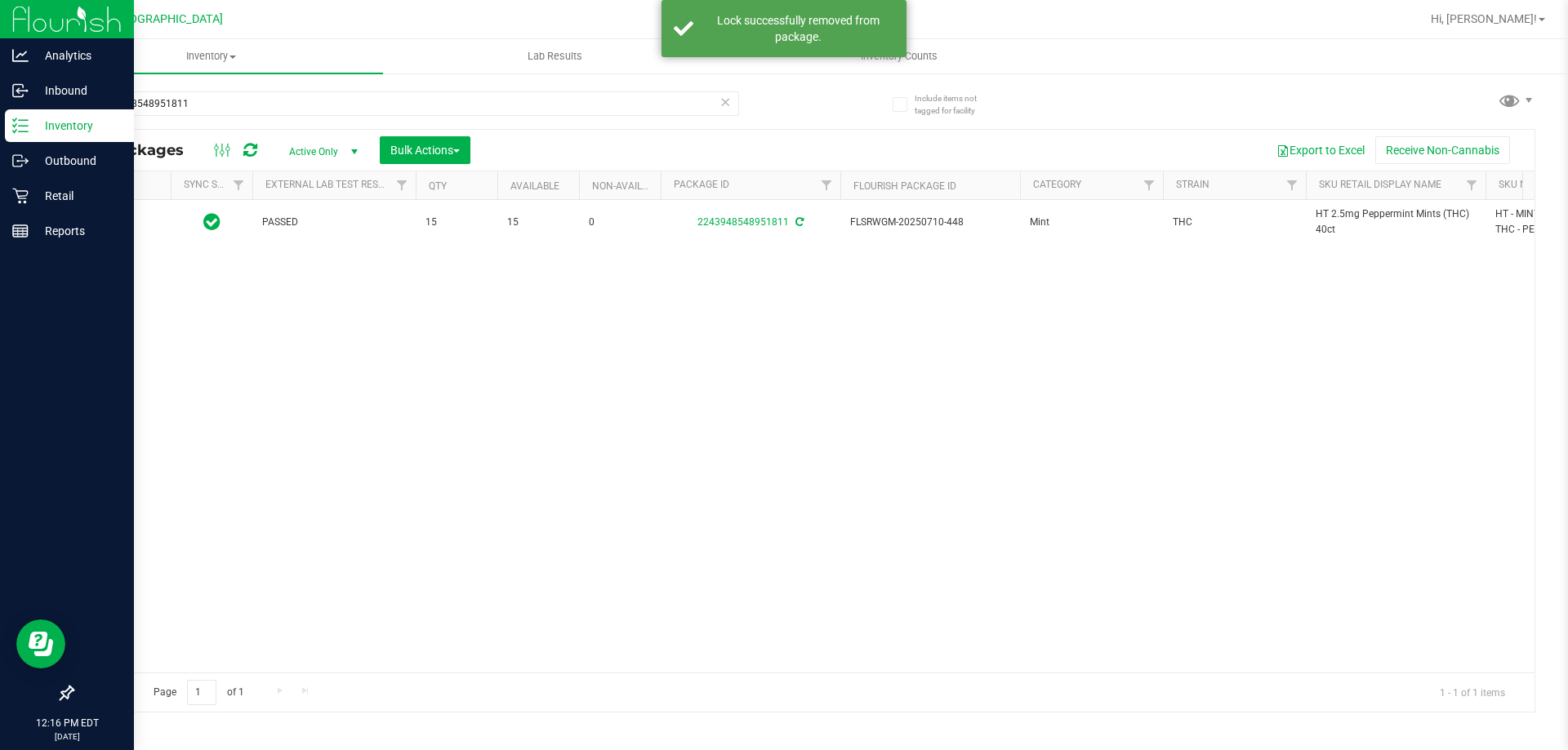
click at [1344, 218] on span "HT 2.5mg Peppermint Mints (THC) 40ct" at bounding box center [1395, 222] width 160 height 31
copy tr "HT 2.5mg Peppermint Mints (THC) 40ct"
click at [622, 98] on input "2243948548951811" at bounding box center [405, 103] width 667 height 25
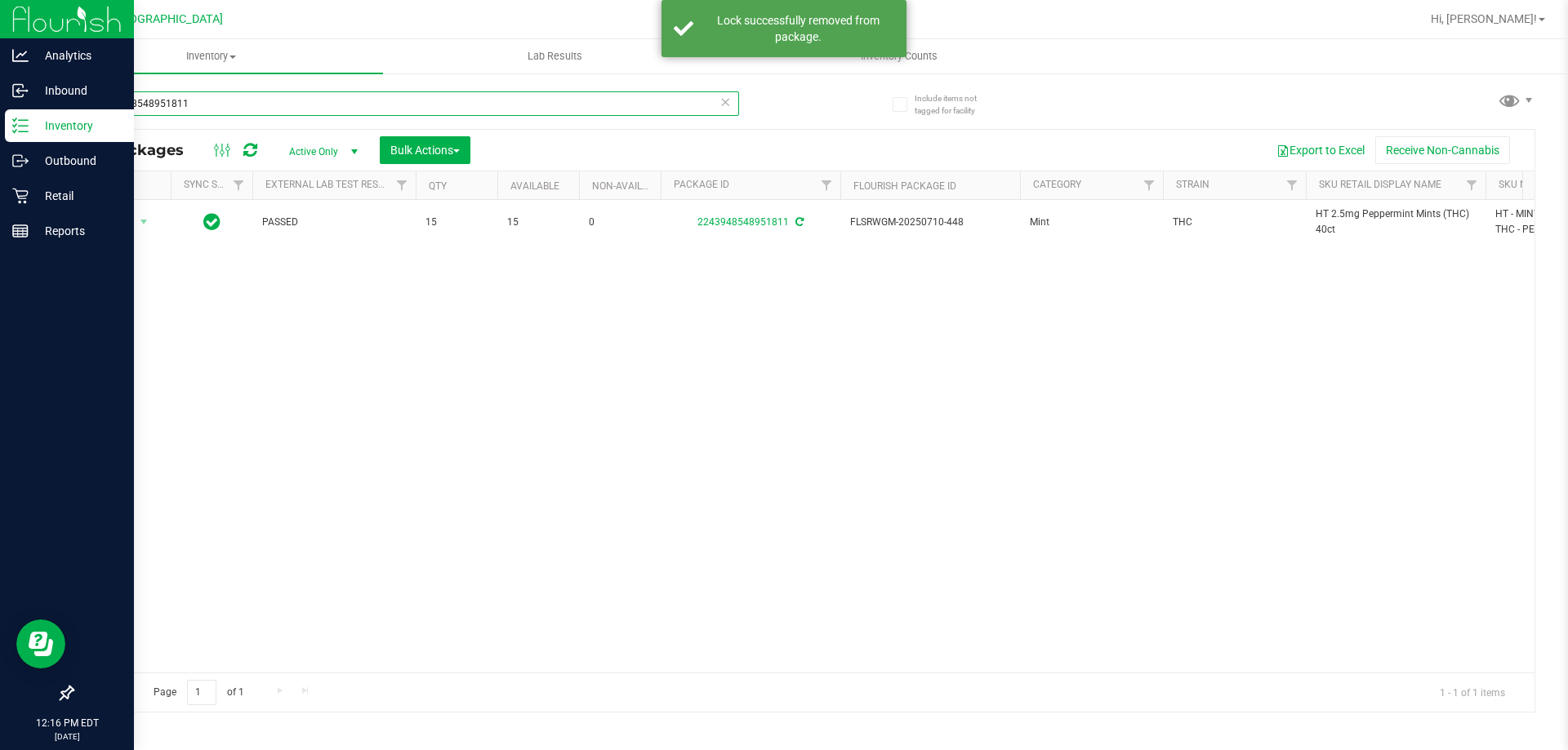
click at [622, 98] on input "2243948548951811" at bounding box center [405, 103] width 667 height 25
paste input "HT 2.5mg Peppermint Mints (THC) 40ct"
type input "HT 2.5mg Peppermint Mints (THC) 40ct"
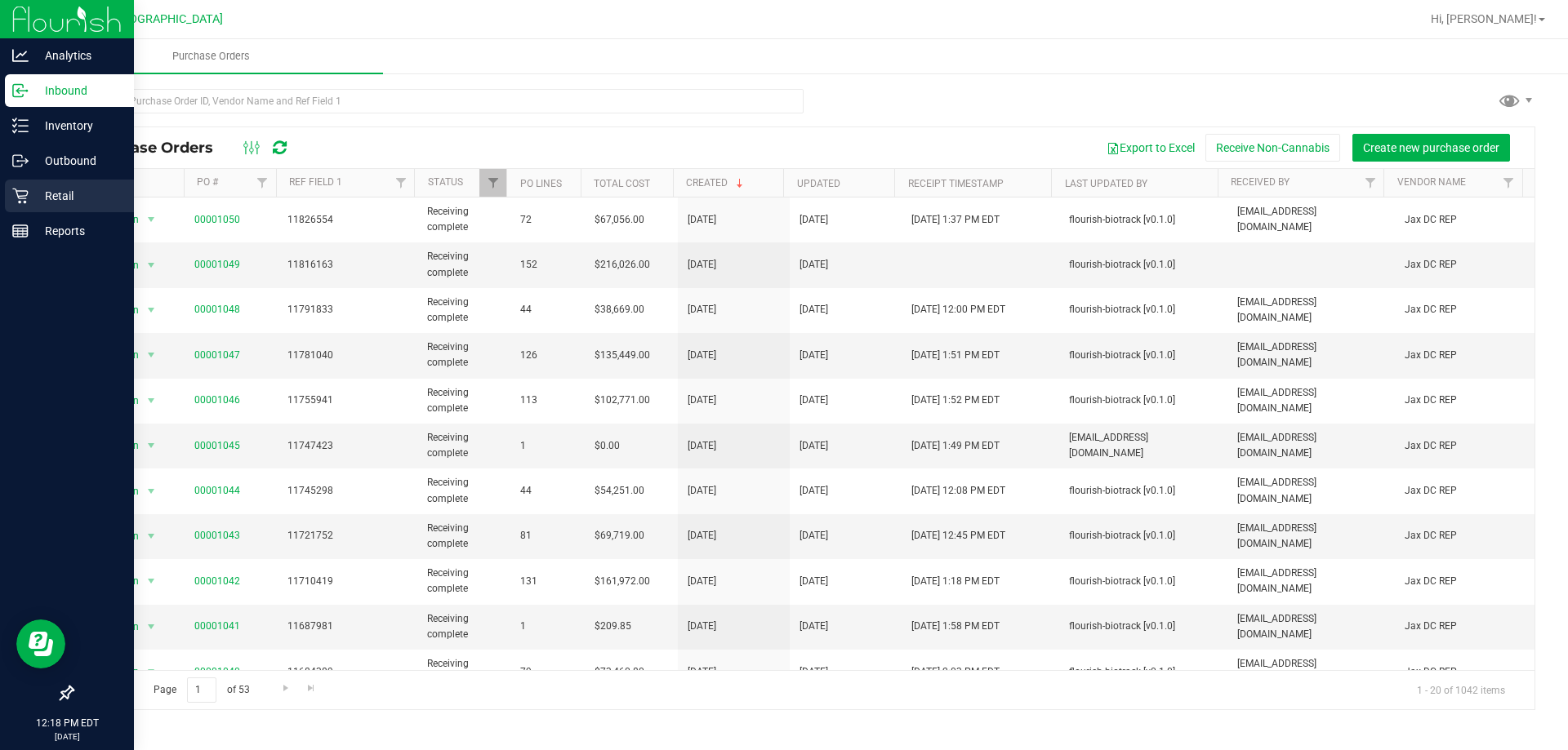
click at [19, 192] on icon at bounding box center [20, 195] width 17 height 17
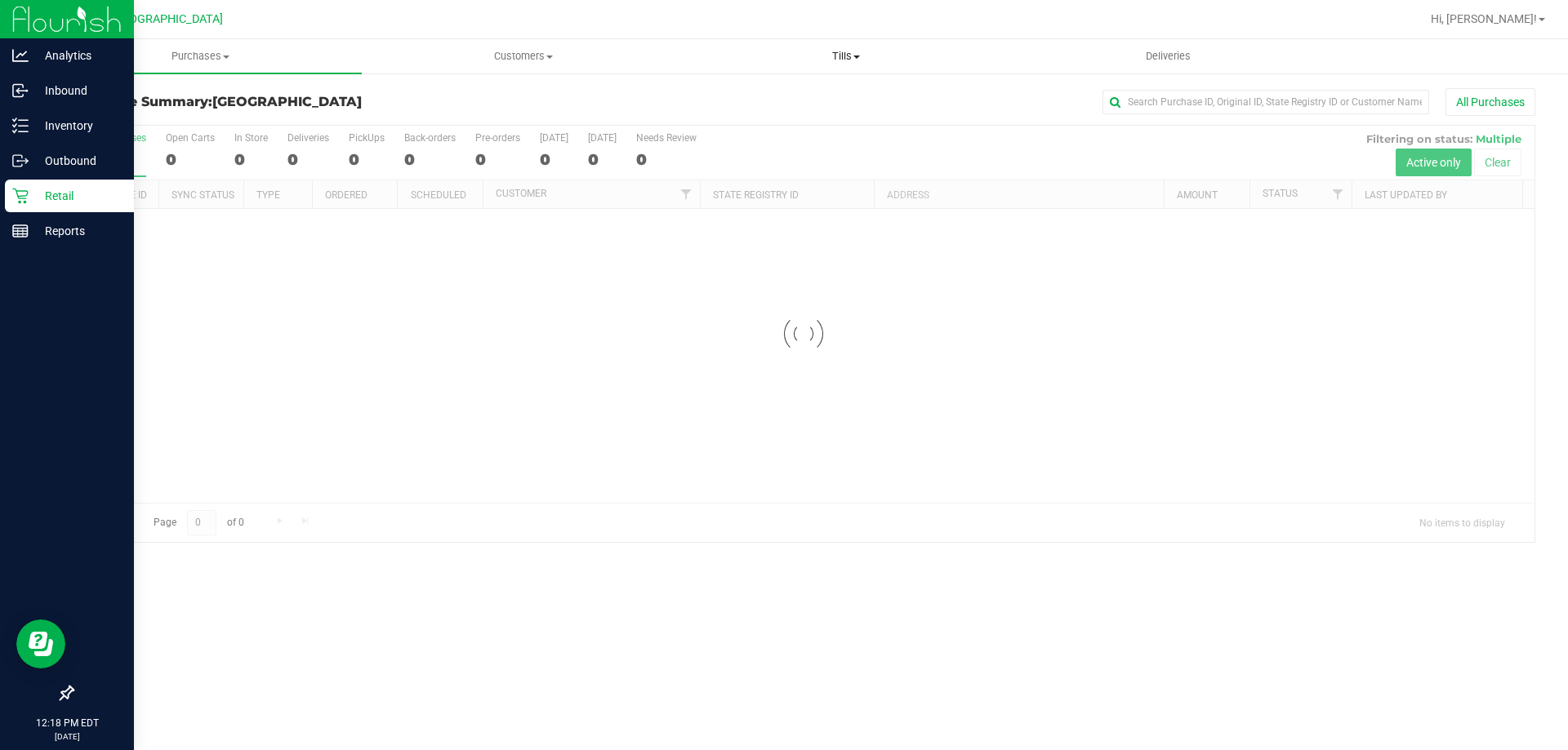
click at [856, 56] on span at bounding box center [856, 57] width 6 height 4
click at [757, 99] on span "Manage tills" at bounding box center [740, 98] width 110 height 14
